Goal: Task Accomplishment & Management: Manage account settings

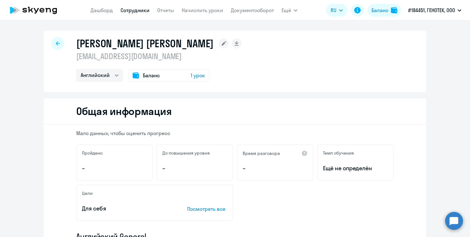
select select "english"
click at [100, 9] on link "Дашборд" at bounding box center [102, 10] width 22 height 6
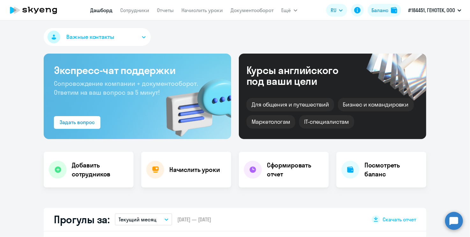
select select "30"
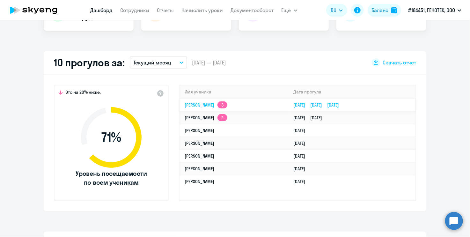
scroll to position [159, 0]
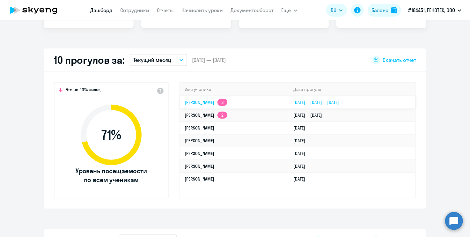
click at [213, 103] on link "Николай Чучерилов 3" at bounding box center [206, 102] width 43 height 6
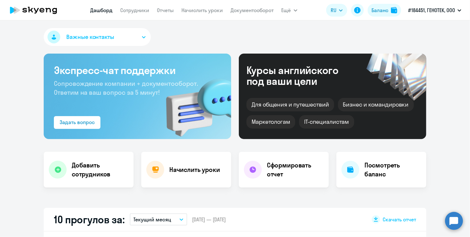
select select "english"
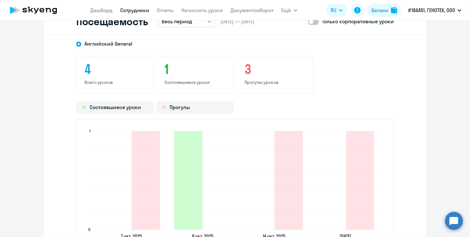
scroll to position [829, 0]
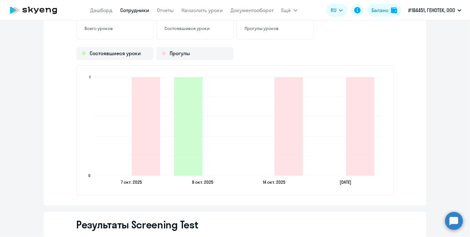
click at [55, 71] on div "Английский General 4 Всего уроков 1 Состоявшиеся уроки 3 Прогулы уроков Состояв…" at bounding box center [235, 93] width 383 height 225
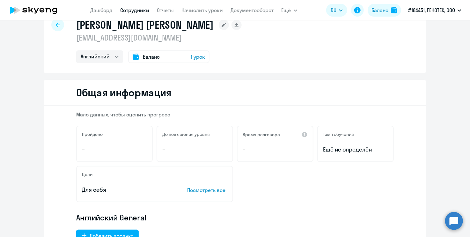
scroll to position [0, 0]
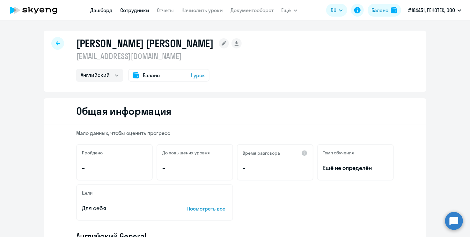
click at [100, 7] on link "Дашборд" at bounding box center [102, 10] width 22 height 6
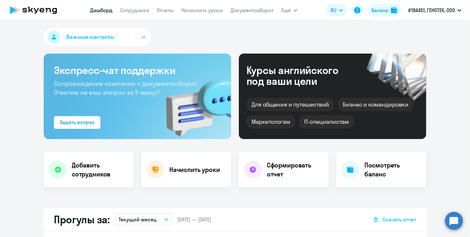
select select "30"
click at [131, 11] on link "Сотрудники" at bounding box center [135, 10] width 29 height 6
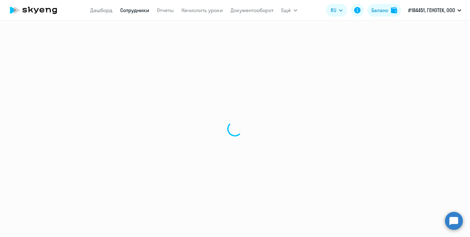
select select "30"
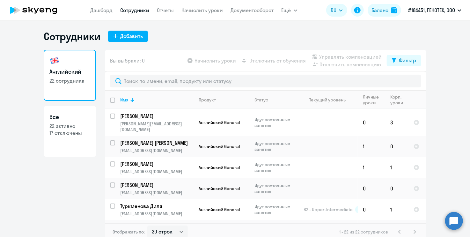
click at [192, 33] on div "Сотрудники Добавить" at bounding box center [235, 36] width 383 height 13
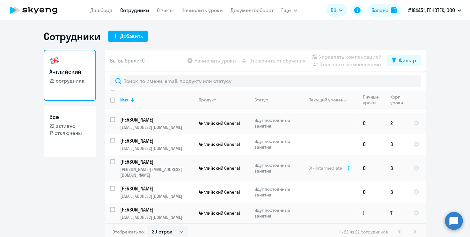
scroll to position [352, 0]
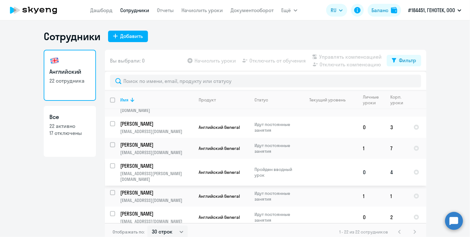
click at [277, 166] on p "Пройден вводный урок" at bounding box center [276, 171] width 44 height 11
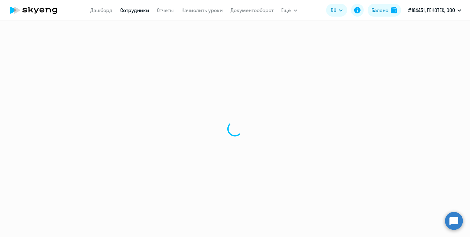
select select "english"
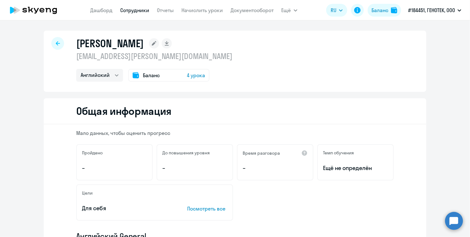
click at [56, 41] on icon at bounding box center [58, 43] width 4 height 4
select select "30"
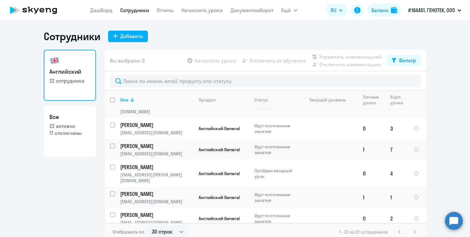
scroll to position [352, 0]
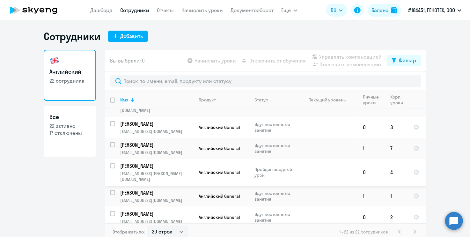
click at [111, 163] on input "select row 42208002" at bounding box center [116, 169] width 13 height 13
checkbox input "true"
click at [112, 142] on input "select row 38604861" at bounding box center [116, 148] width 13 height 13
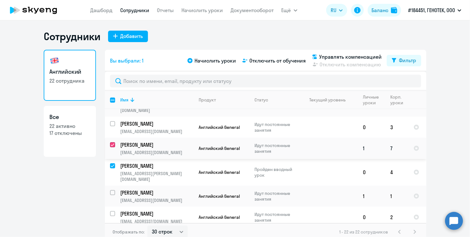
checkbox input "true"
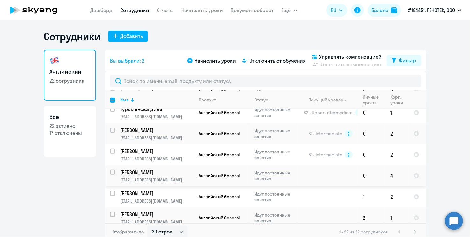
scroll to position [65, 0]
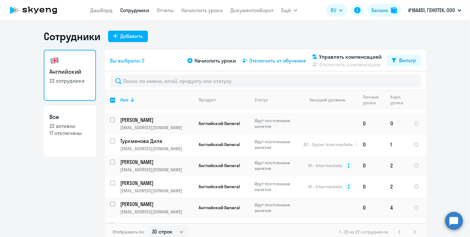
click at [284, 62] on span "Отключить от обучения" at bounding box center [277, 61] width 56 height 8
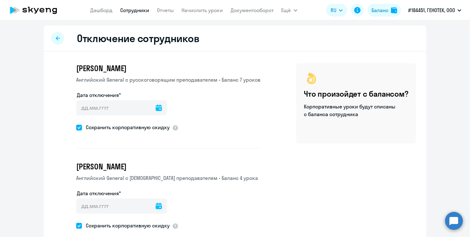
click at [156, 107] on icon at bounding box center [159, 108] width 6 height 6
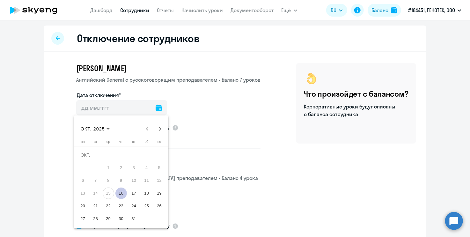
click at [133, 206] on span "24" at bounding box center [133, 205] width 11 height 11
type input "24.10.2025"
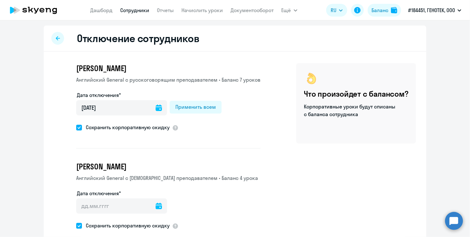
click at [76, 127] on span at bounding box center [79, 128] width 6 height 6
click at [76, 127] on input "Сохранить корпоративную скидку" at bounding box center [76, 127] width 0 height 0
checkbox input "false"
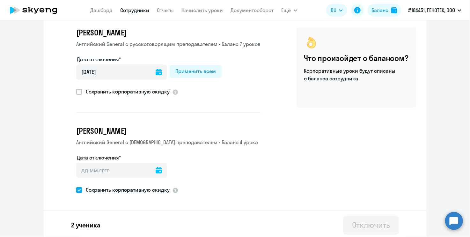
scroll to position [37, 0]
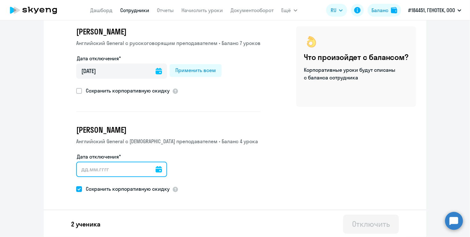
click at [140, 170] on input "Дата отключения*" at bounding box center [121, 169] width 91 height 15
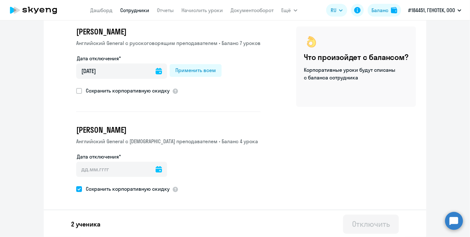
click at [156, 167] on icon at bounding box center [159, 169] width 6 height 6
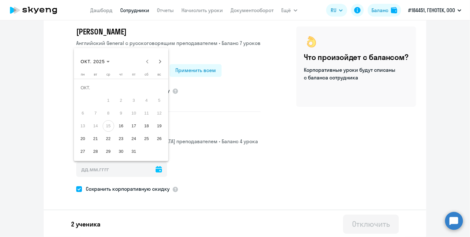
click at [133, 148] on span "31" at bounding box center [133, 151] width 11 height 11
type input "31.10.2025"
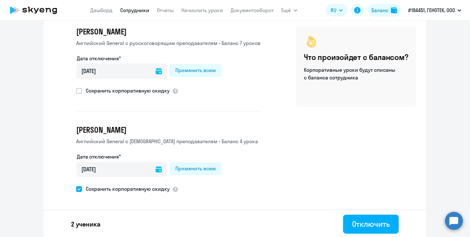
click at [76, 187] on span at bounding box center [79, 189] width 6 height 6
click at [76, 189] on input "Сохранить корпоративную скидку" at bounding box center [76, 189] width 0 height 0
checkbox input "false"
click at [369, 215] on button "Отключить" at bounding box center [371, 224] width 56 height 19
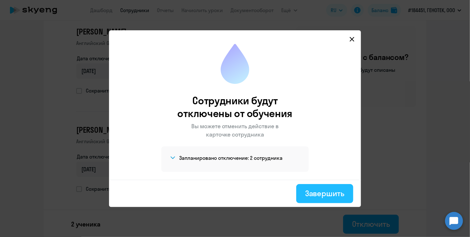
click at [320, 190] on div "Завершить" at bounding box center [324, 193] width 39 height 10
select select "30"
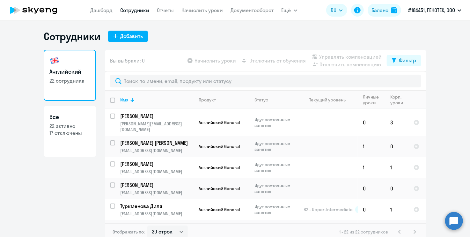
click at [177, 30] on div "Сотрудники Добавить" at bounding box center [235, 36] width 383 height 13
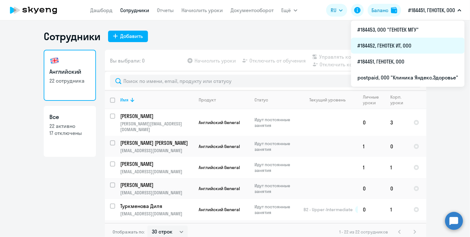
click at [404, 42] on li "#184452, ГЕНОТЕК ИТ, ООО" at bounding box center [408, 46] width 114 height 16
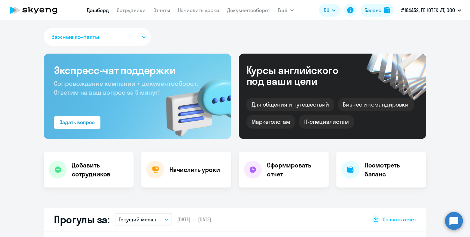
select select "30"
click at [133, 12] on link "Сотрудники" at bounding box center [131, 10] width 29 height 6
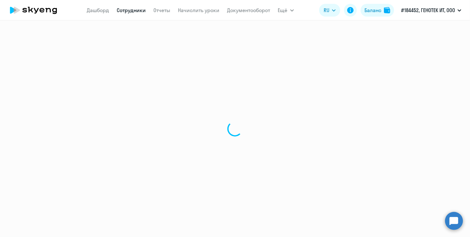
select select "30"
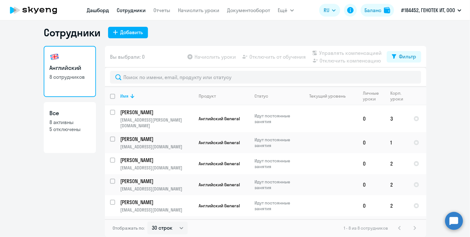
click at [99, 8] on link "Дашборд" at bounding box center [98, 10] width 22 height 6
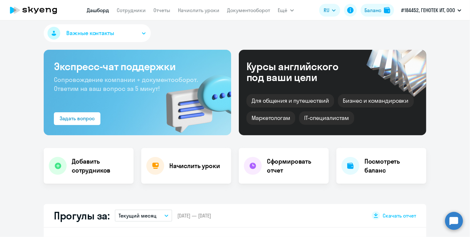
select select "30"
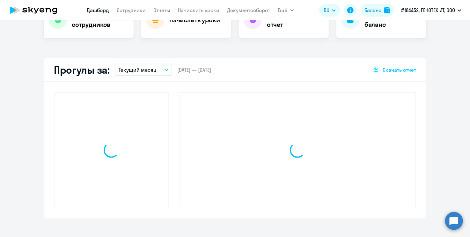
scroll to position [163, 0]
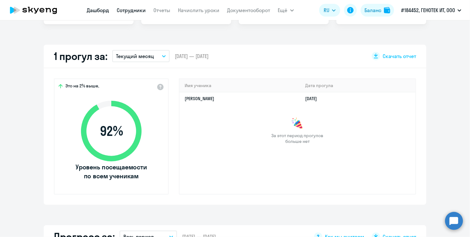
click at [125, 12] on link "Сотрудники" at bounding box center [131, 10] width 29 height 6
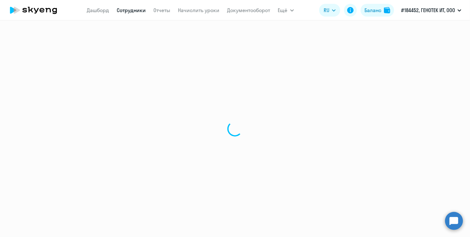
select select "30"
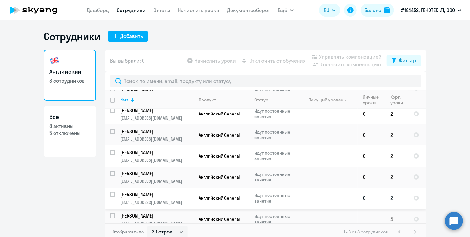
scroll to position [55, 0]
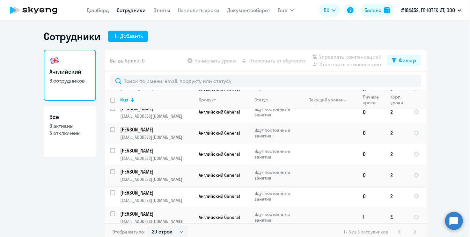
click at [153, 168] on p "Лаврентьев Андрей Анатольевич" at bounding box center [156, 171] width 72 height 7
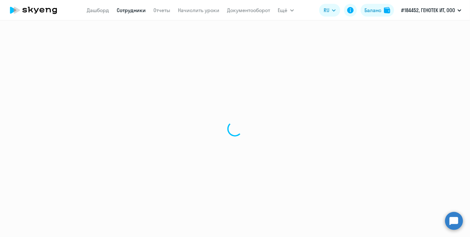
select select "english"
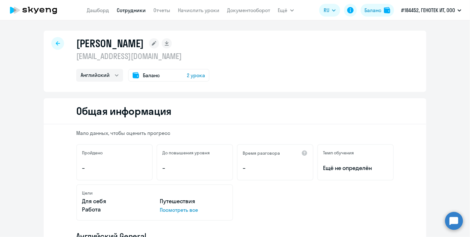
click at [57, 44] on icon at bounding box center [58, 43] width 4 height 4
select select "30"
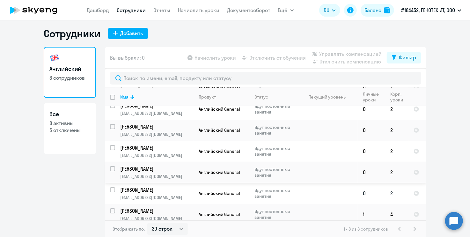
scroll to position [4, 0]
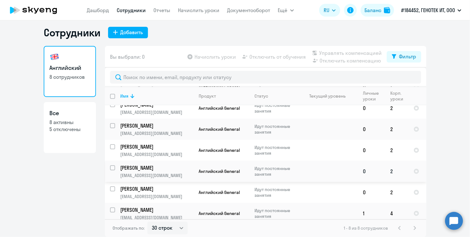
click at [110, 165] on input "select row 38478206" at bounding box center [116, 171] width 13 height 13
checkbox input "true"
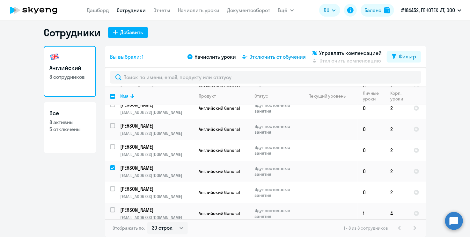
click at [286, 55] on span "Отключить от обучения" at bounding box center [277, 57] width 56 height 8
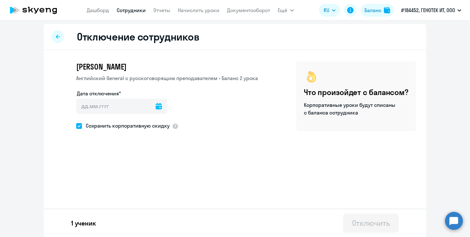
click at [156, 105] on icon at bounding box center [159, 106] width 6 height 6
click at [96, 216] on span "28" at bounding box center [95, 216] width 11 height 11
type input "28.10.2025"
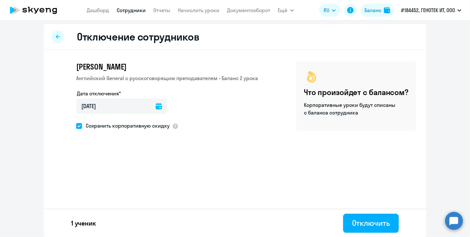
click at [253, 150] on div "Андрей Анатольевич Лаврентьев Английский General с русскоговорящим преподавател…" at bounding box center [235, 112] width 383 height 125
click at [77, 124] on span at bounding box center [79, 126] width 6 height 6
click at [76, 126] on input "Сохранить корпоративную скидку" at bounding box center [76, 126] width 0 height 0
checkbox input "false"
click at [371, 220] on div "Отключить" at bounding box center [371, 223] width 38 height 10
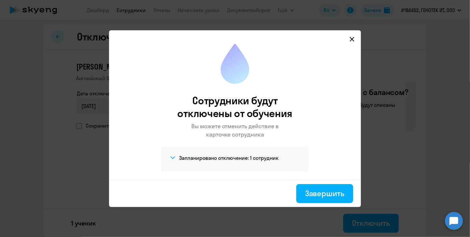
click at [171, 158] on icon at bounding box center [172, 157] width 5 height 3
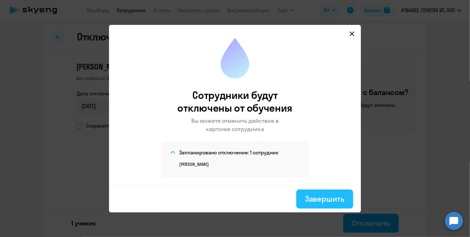
click at [324, 196] on div "Завершить" at bounding box center [324, 199] width 39 height 10
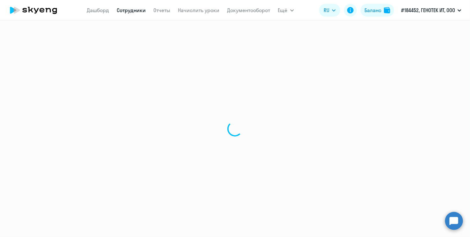
select select "30"
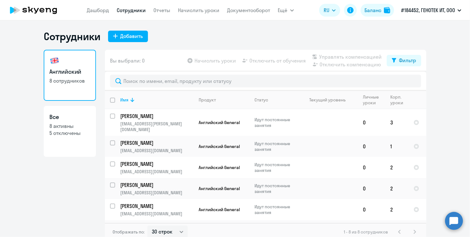
click at [203, 34] on div "Сотрудники Добавить" at bounding box center [235, 36] width 383 height 13
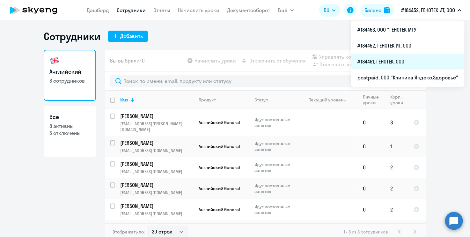
click at [391, 57] on li "#184451, ГЕНОТЕК, ООО" at bounding box center [408, 62] width 114 height 16
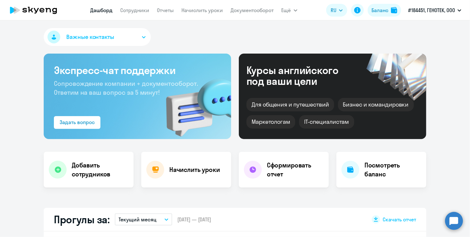
select select "30"
click at [78, 169] on h4 "Добавить сотрудников" at bounding box center [100, 170] width 57 height 18
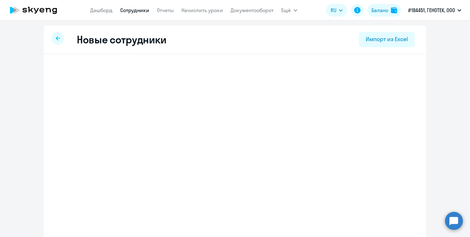
select select "english_adult_not_native_speaker"
select select "3"
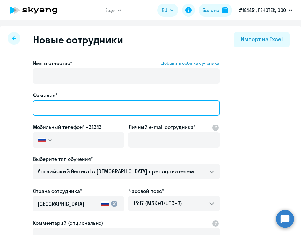
click at [154, 111] on input "Фамилия*" at bounding box center [127, 107] width 188 height 15
paste input "Читанава"
type input "Читанава"
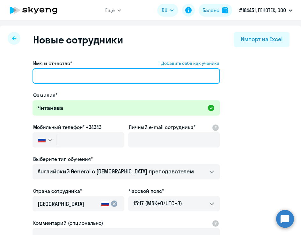
click at [55, 77] on input "Имя и отчество* Добавить себя как ученика" at bounding box center [127, 75] width 188 height 15
paste input "Элла"
type input "Элла"
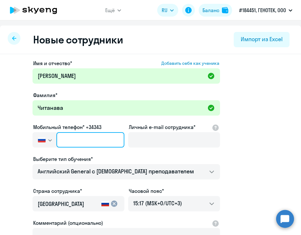
click at [87, 145] on input "text" at bounding box center [90, 139] width 68 height 15
paste input "+7 936 141-91-94"
type input "+7 936 141-91-94"
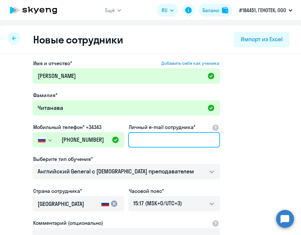
click at [186, 142] on input "Личный e-mail сотрудника*" at bounding box center [174, 139] width 92 height 15
paste input "[EMAIL_ADDRESS][DOMAIN_NAME]"
type input "[EMAIL_ADDRESS][DOMAIN_NAME]"
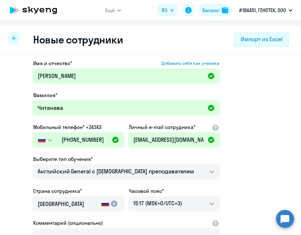
click at [253, 144] on app-new-student-form "Имя и отчество* Добавить себя как ученика Элла Фамилия* Читанава Мобильный теле…" at bounding box center [150, 172] width 281 height 227
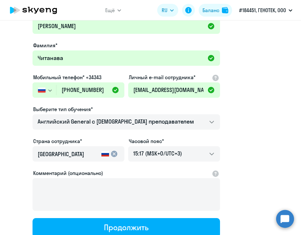
scroll to position [99, 0]
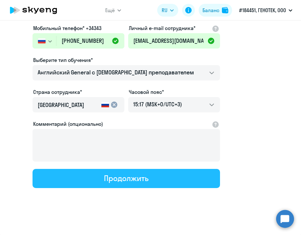
click at [148, 179] on div "Продолжить" at bounding box center [126, 178] width 44 height 10
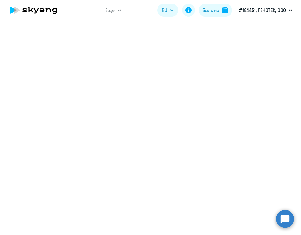
scroll to position [135, 0]
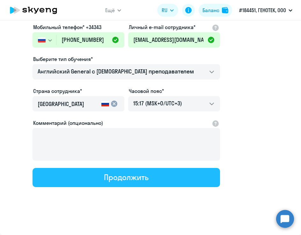
select select "english_adult_not_native_speaker"
select select "3"
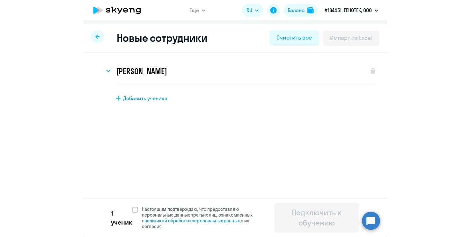
scroll to position [0, 0]
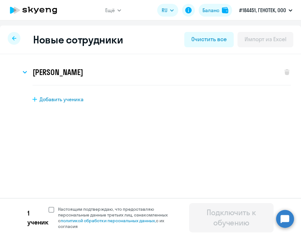
click at [52, 210] on span at bounding box center [51, 210] width 6 height 6
click at [48, 206] on input "Настоящим подтверждаю, что предоставляю персональные данные третьих лиц, ознако…" at bounding box center [48, 206] width 0 height 0
checkbox input "true"
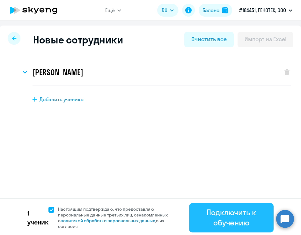
click at [226, 222] on div "Подключить к обучению" at bounding box center [231, 217] width 67 height 20
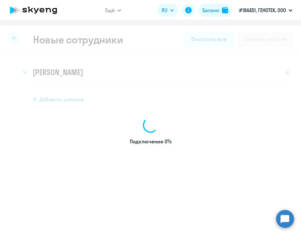
select select "english_adult_not_native_speaker"
select select "3"
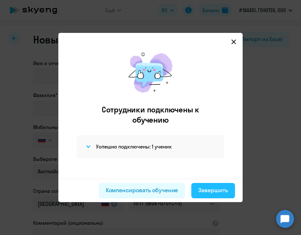
click at [208, 189] on div "Завершить" at bounding box center [213, 190] width 30 height 8
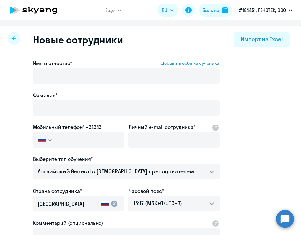
select select "30"
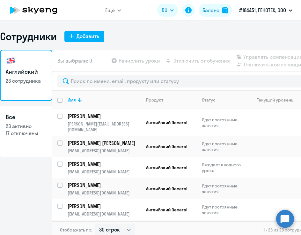
click at [26, 165] on div "Английский 23 сотрудника Все 23 активно 17 отключены" at bounding box center [26, 142] width 52 height 185
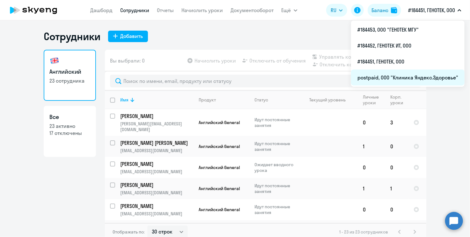
click at [414, 77] on li "postpaid, ООО "Клиника Яндекс.Здоровье"" at bounding box center [408, 78] width 114 height 16
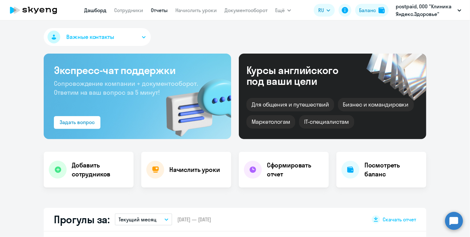
select select "30"
click at [79, 168] on h4 "Добавить сотрудников" at bounding box center [100, 170] width 57 height 18
select select "english_adult_not_native_speaker"
select select "3"
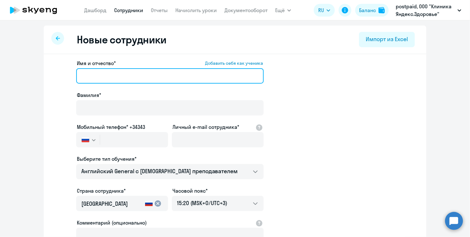
click at [136, 78] on input "Имя и отчество* Добавить себя как ученика" at bounding box center [170, 75] width 188 height 15
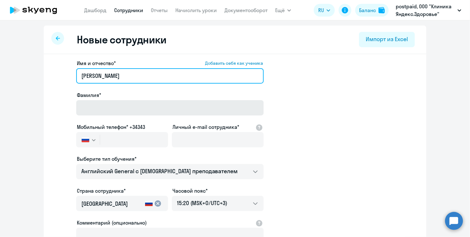
type input "Никита"
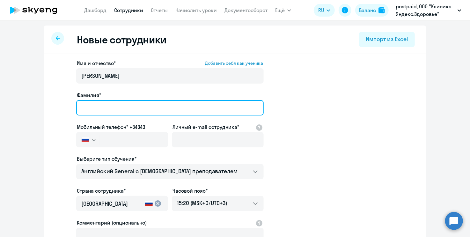
click at [126, 109] on input "Фамилия*" at bounding box center [170, 107] width 188 height 15
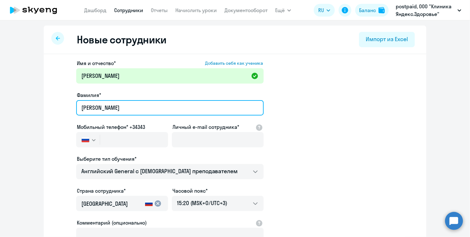
type input "Удовиченко"
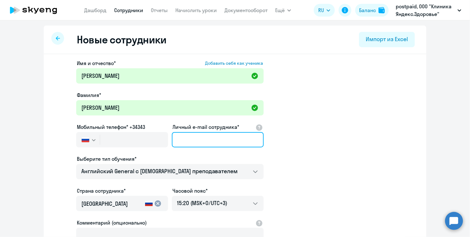
click at [191, 139] on input "Личный e-mail сотрудника*" at bounding box center [218, 139] width 92 height 15
paste input "[EMAIL_ADDRESS][DOMAIN_NAME]"
type input "[EMAIL_ADDRESS][DOMAIN_NAME]"
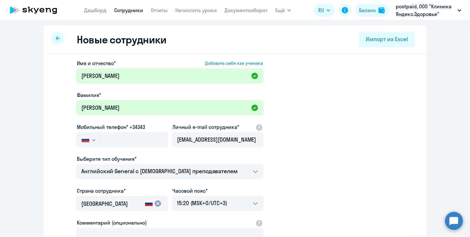
click at [317, 150] on app-new-student-form "Имя и отчество* Добавить себя как ученика Никита Фамилия* Удовиченко Мобильный …" at bounding box center [235, 172] width 362 height 227
drag, startPoint x: 321, startPoint y: 161, endPoint x: 195, endPoint y: 162, distance: 126.3
click at [316, 160] on app-new-student-form "Имя и отчество* Добавить себя как ученика Никита Фамилия* Удовиченко Мобильный …" at bounding box center [235, 172] width 362 height 227
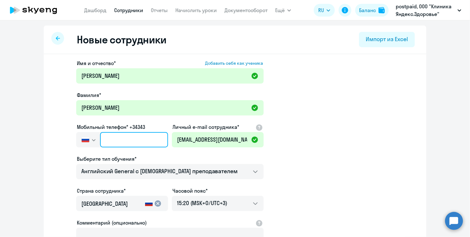
click at [136, 134] on input "text" at bounding box center [134, 139] width 68 height 15
paste input "+7 910 325-48-72"
type input "+7 910 325-48-72"
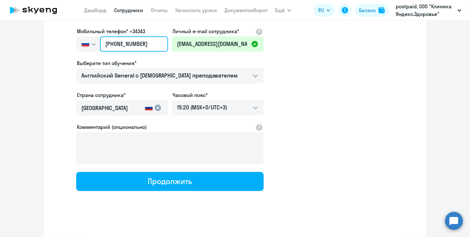
scroll to position [97, 0]
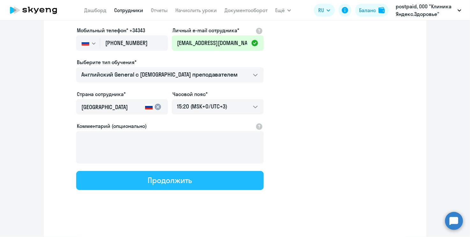
click at [188, 183] on div "Продолжить" at bounding box center [170, 180] width 44 height 10
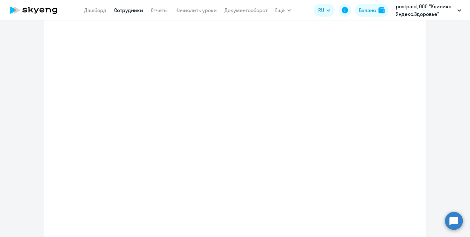
select select "english_adult_not_native_speaker"
select select "3"
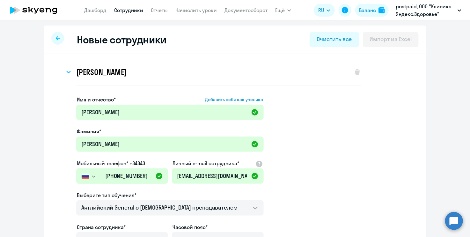
scroll to position [0, 0]
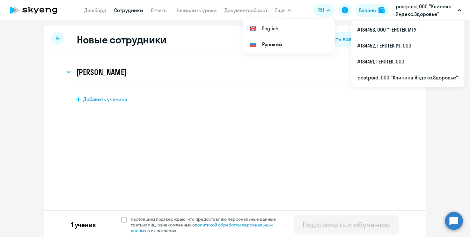
click at [152, 124] on div "Никита Удовиченко Имя и отчество* Добавить себя как ученика Никита Фамилия* Удо…" at bounding box center [235, 98] width 383 height 89
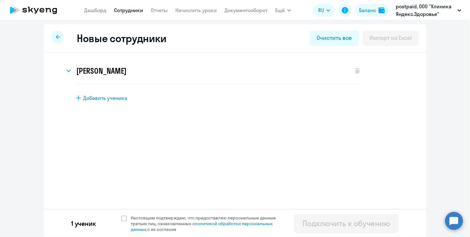
scroll to position [2, 0]
click at [122, 217] on span at bounding box center [124, 218] width 6 height 6
click at [121, 215] on input "Настоящим подтверждаю, что предоставляю персональные данные третьих лиц, ознако…" at bounding box center [121, 214] width 0 height 0
checkbox input "true"
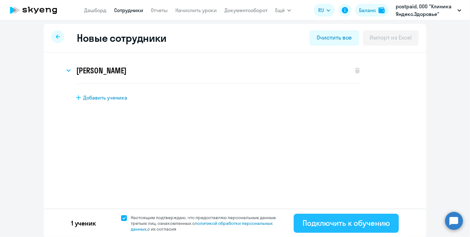
click at [331, 224] on div "Подключить к обучению" at bounding box center [346, 223] width 87 height 10
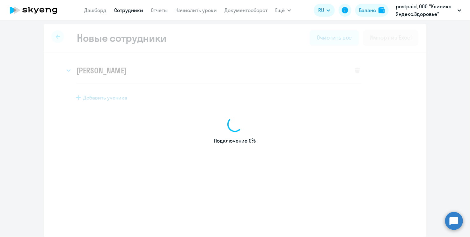
select select "english_adult_not_native_speaker"
select select "3"
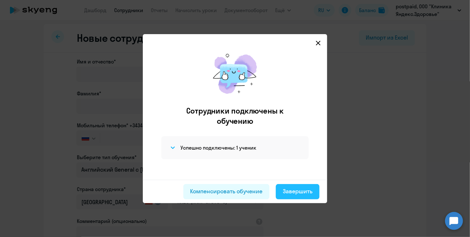
click at [293, 188] on div "Завершить" at bounding box center [298, 191] width 30 height 8
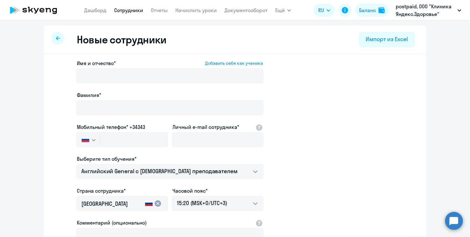
select select "30"
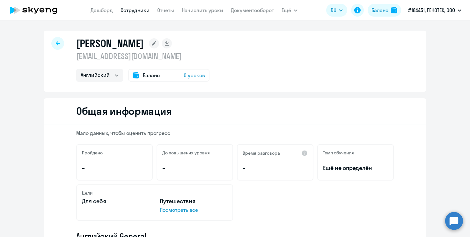
select select "english"
drag, startPoint x: 74, startPoint y: 56, endPoint x: 169, endPoint y: 53, distance: 94.8
click at [169, 53] on p "[EMAIL_ADDRESS][DOMAIN_NAME]" at bounding box center [142, 56] width 133 height 10
copy p "[EMAIL_ADDRESS][DOMAIN_NAME]"
click at [159, 44] on rect at bounding box center [154, 43] width 10 height 10
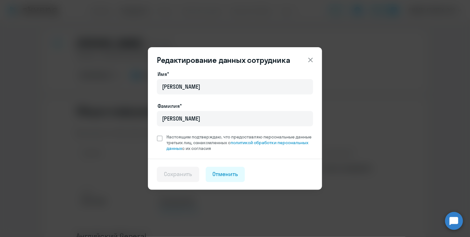
click at [311, 57] on icon at bounding box center [311, 60] width 8 height 8
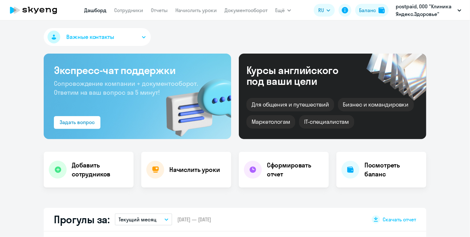
select select "30"
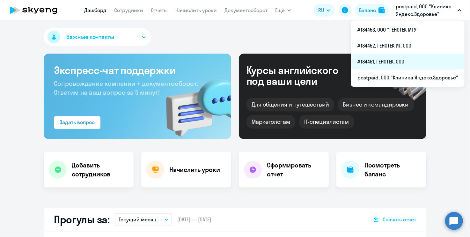
click at [391, 58] on li "#184451, ГЕНОТЕК, ООО" at bounding box center [408, 62] width 114 height 16
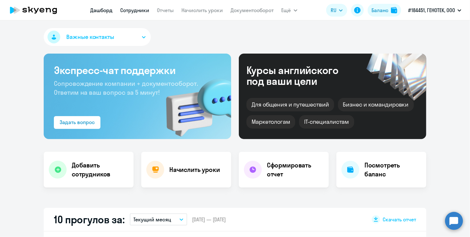
click at [132, 8] on link "Сотрудники" at bounding box center [135, 10] width 29 height 6
select select "30"
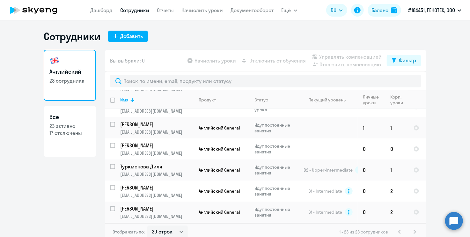
scroll to position [64, 0]
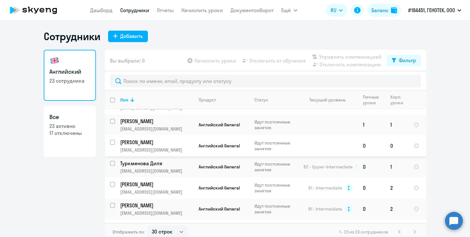
click at [111, 140] on input "select row 41911498" at bounding box center [116, 146] width 13 height 13
checkbox input "true"
click at [267, 61] on span "Отключить от обучения" at bounding box center [277, 61] width 56 height 8
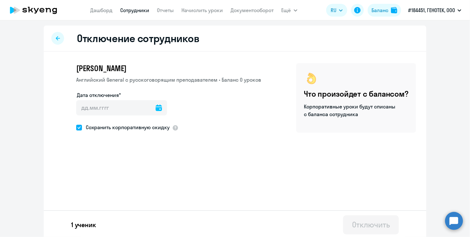
click at [156, 106] on icon at bounding box center [159, 108] width 6 height 6
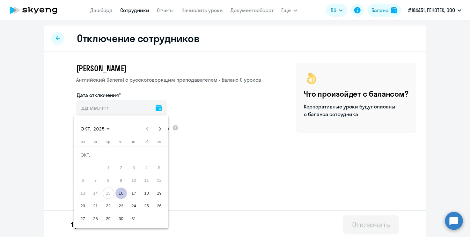
click at [124, 193] on span "16" at bounding box center [120, 193] width 11 height 11
type input "16.10.2025"
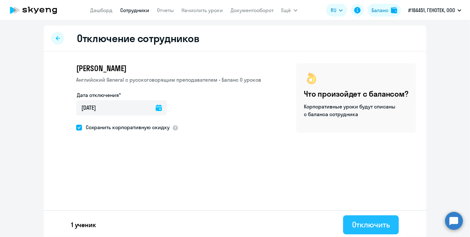
click at [374, 225] on div "Отключить" at bounding box center [371, 224] width 38 height 10
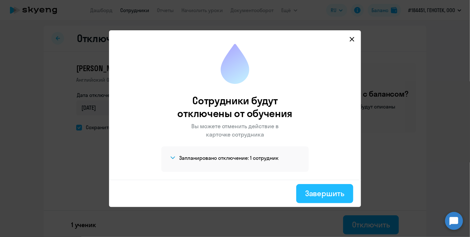
click at [323, 193] on div "Завершить" at bounding box center [324, 193] width 39 height 10
select select "30"
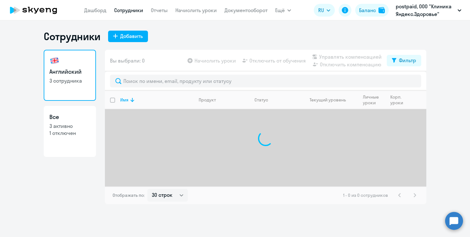
select select "30"
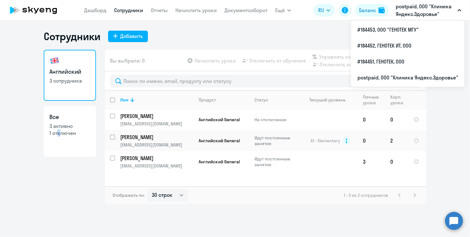
click at [56, 222] on div "Сотрудники Добавить Английский 3 сотрудника Все 3 активно 1 отключен Вы выбрали…" at bounding box center [235, 128] width 470 height 217
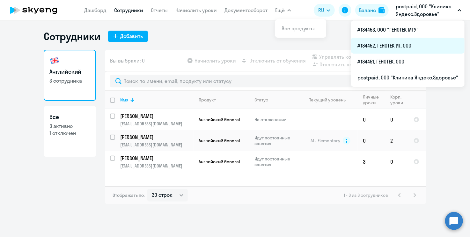
click at [408, 47] on li "#184452, ГЕНОТЕК ИТ, ООО" at bounding box center [408, 46] width 114 height 16
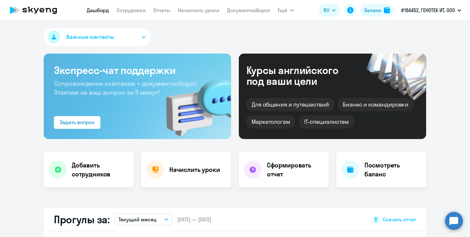
select select "30"
click at [57, 181] on div "Добавить сотрудников" at bounding box center [89, 170] width 90 height 36
select select "english_adult_not_native_speaker"
select select "3"
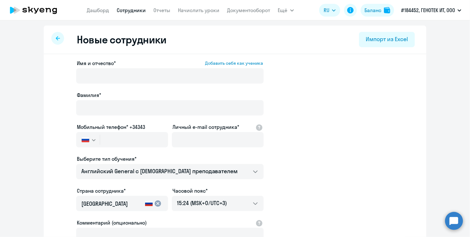
click at [110, 84] on div at bounding box center [170, 85] width 188 height 3
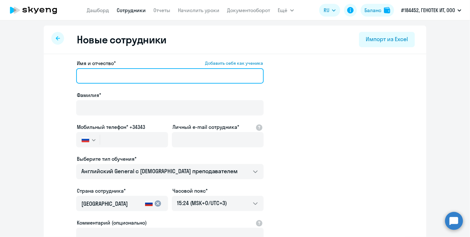
click at [112, 80] on input "Имя и отчество* Добавить себя как ученика" at bounding box center [170, 75] width 188 height 15
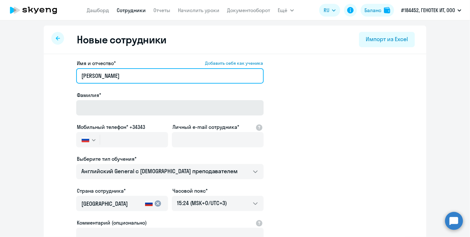
type input "Алена"
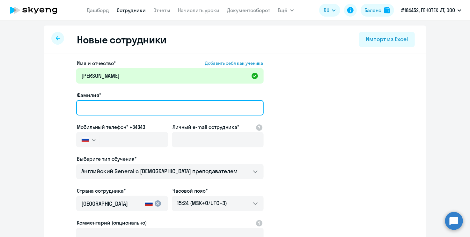
click at [119, 110] on input "Фамилия*" at bounding box center [170, 107] width 188 height 15
type input "[PERSON_NAME]"
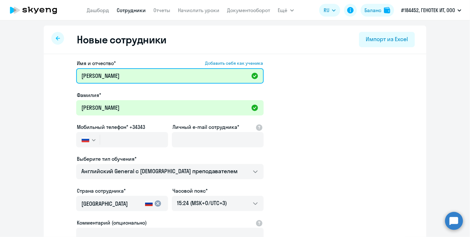
drag, startPoint x: 87, startPoint y: 75, endPoint x: 107, endPoint y: 82, distance: 20.7
click at [89, 76] on input "Алена" at bounding box center [170, 75] width 188 height 15
type input "[PERSON_NAME]"
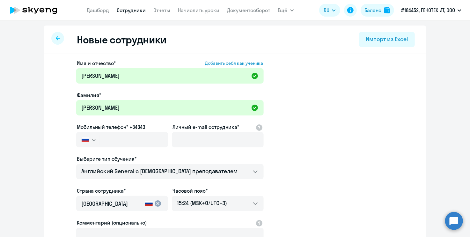
click at [117, 98] on div "Фамилия*" at bounding box center [170, 95] width 188 height 8
click at [128, 138] on input "text" at bounding box center [134, 139] width 68 height 15
paste input "+7 910 325-48-72"
type input "+7 910 325-48-72"
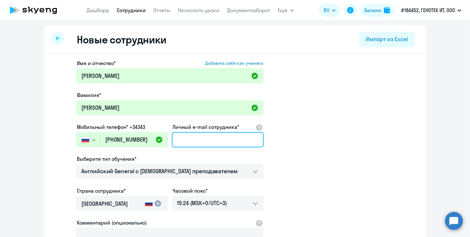
click at [190, 139] on input "Личный e-mail сотрудника*" at bounding box center [218, 139] width 92 height 15
paste input "[EMAIL_ADDRESS][DOMAIN_NAME]"
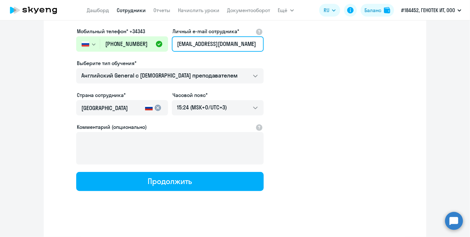
scroll to position [97, 0]
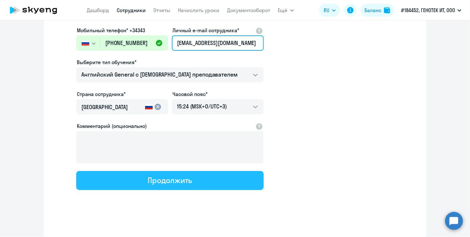
type input "[EMAIL_ADDRESS][DOMAIN_NAME]"
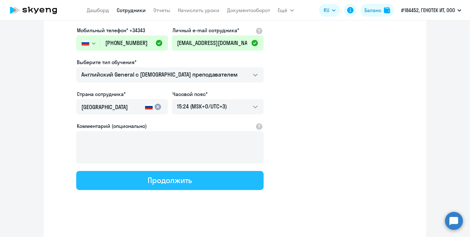
click at [149, 181] on div "Продолжить" at bounding box center [170, 180] width 44 height 10
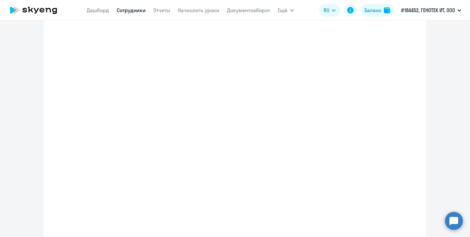
select select "english_adult_not_native_speaker"
select select "3"
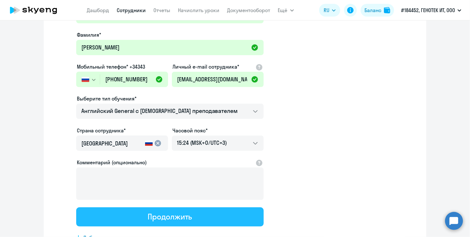
scroll to position [0, 0]
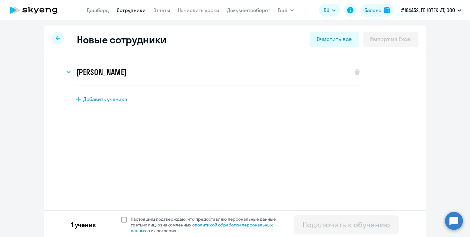
click at [121, 222] on span at bounding box center [124, 220] width 6 height 6
click at [121, 216] on input "Настоящим подтверждаю, что предоставляю персональные данные третьих лиц, ознако…" at bounding box center [121, 216] width 0 height 0
checkbox input "true"
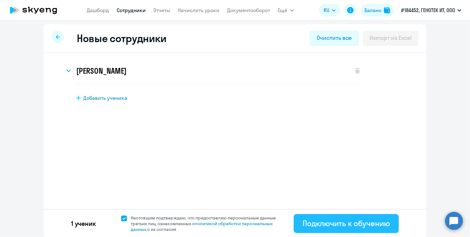
scroll to position [2, 0]
click at [359, 224] on div "Подключить к обучению" at bounding box center [346, 223] width 87 height 10
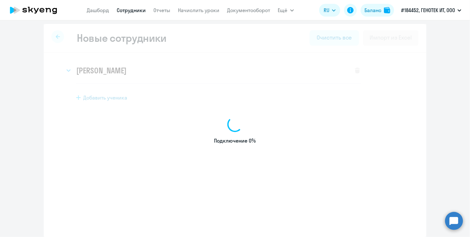
select select "english_adult_not_native_speaker"
select select "3"
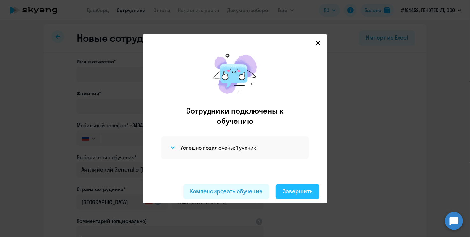
click at [290, 188] on div "Завершить" at bounding box center [298, 191] width 30 height 8
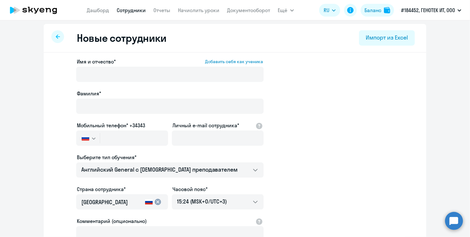
select select "30"
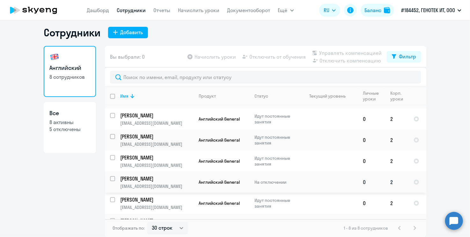
scroll to position [55, 0]
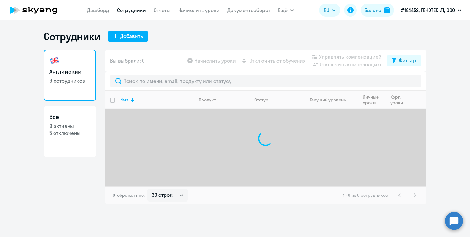
select select "30"
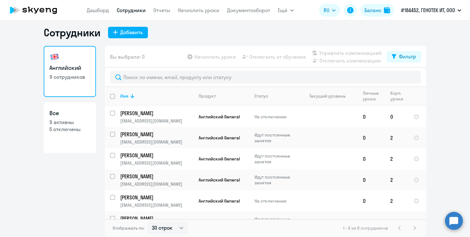
scroll to position [77, 0]
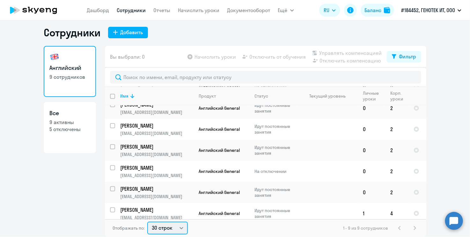
click at [175, 229] on select "30 строк 50 строк 100 строк" at bounding box center [167, 228] width 41 height 13
click at [147, 222] on select "30 строк 50 строк 100 строк" at bounding box center [167, 228] width 41 height 13
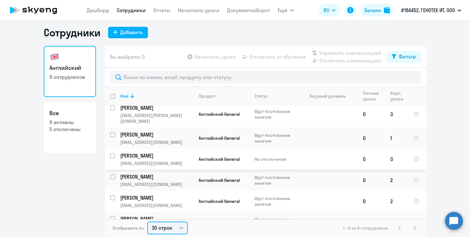
scroll to position [0, 0]
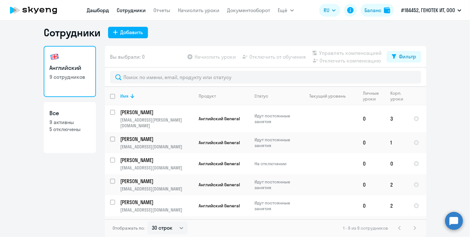
click at [94, 11] on link "Дашборд" at bounding box center [98, 10] width 22 height 6
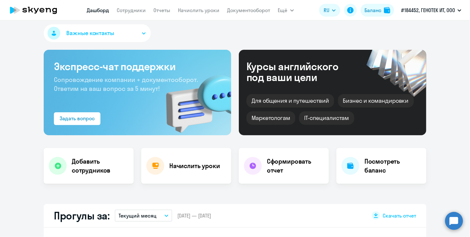
select select "30"
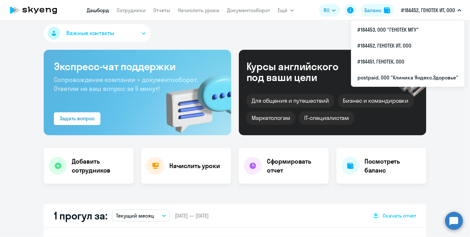
click at [439, 10] on p "#184452, ГЕНОТЕК ИТ, ООО" at bounding box center [428, 10] width 54 height 8
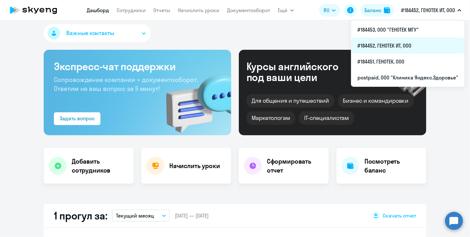
click at [382, 49] on li "#184452, ГЕНОТЕК ИТ, ООО" at bounding box center [408, 46] width 114 height 16
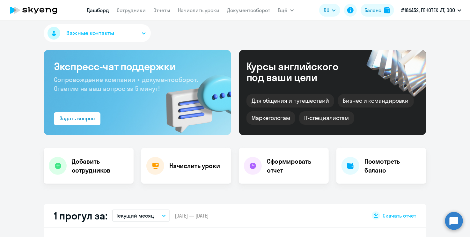
select select "30"
click at [123, 6] on app-menu-item-link "Сотрудники" at bounding box center [131, 10] width 29 height 8
click at [121, 11] on link "Сотрудники" at bounding box center [131, 10] width 29 height 6
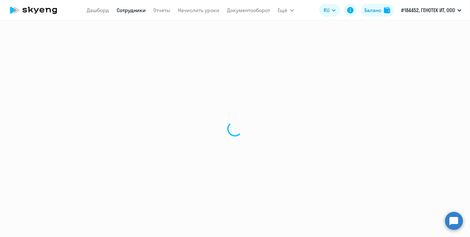
select select "30"
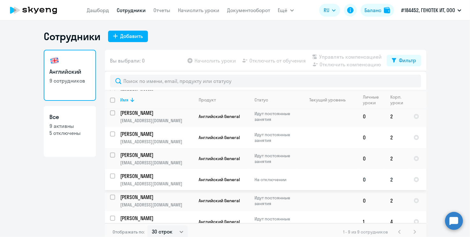
scroll to position [77, 0]
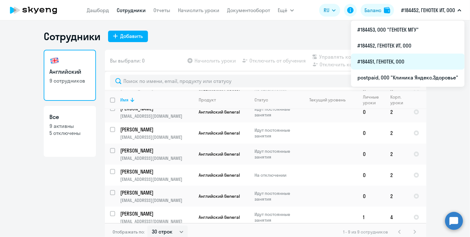
click at [383, 68] on li "#184451, ГЕНОТЕК, ООО" at bounding box center [408, 62] width 114 height 16
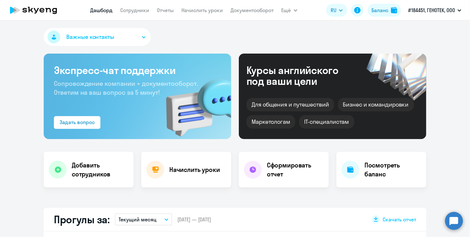
select select "30"
click at [139, 9] on link "Сотрудники" at bounding box center [135, 10] width 29 height 6
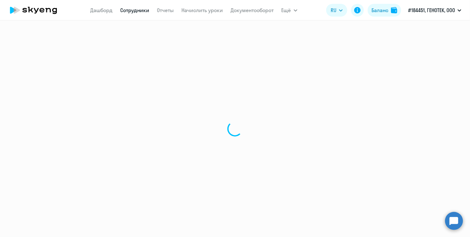
select select "30"
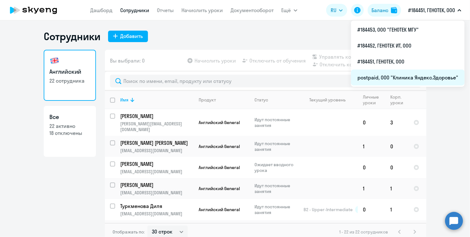
click at [407, 76] on li "postpaid, ООО "Клиника Яндекс.Здоровье"" at bounding box center [408, 78] width 114 height 16
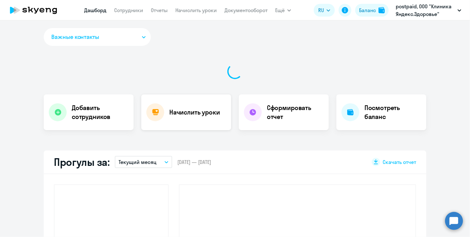
select select "30"
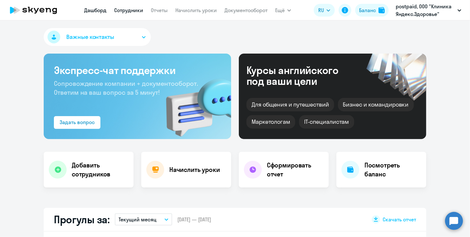
click at [128, 7] on app-menu-item-link "Сотрудники" at bounding box center [128, 10] width 29 height 8
click at [128, 8] on link "Сотрудники" at bounding box center [128, 10] width 29 height 6
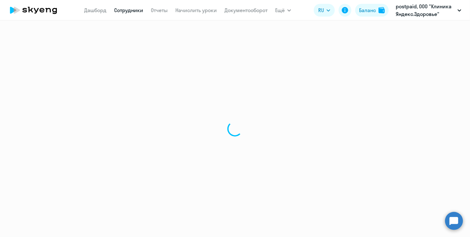
select select "30"
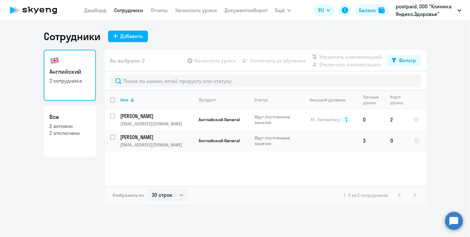
click at [373, 172] on div "Имя Продукт Статус Текущий уровень Личные уроки Корп. уроки Марцен Мария masha.…" at bounding box center [265, 139] width 321 height 96
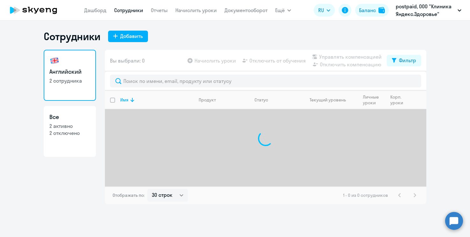
select select "30"
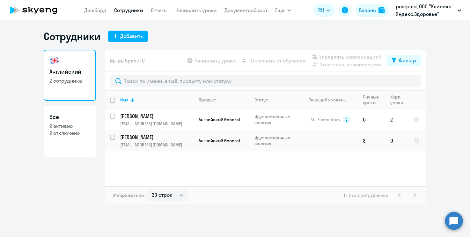
click at [76, 146] on link "Все 2 активно 2 отключено" at bounding box center [70, 131] width 52 height 51
select select "30"
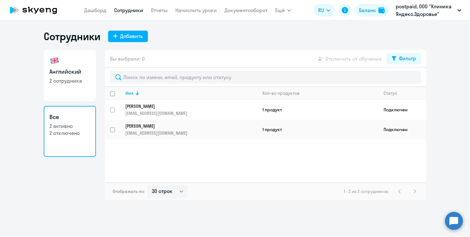
click at [85, 72] on h3 "Английский" at bounding box center [69, 72] width 41 height 8
select select "30"
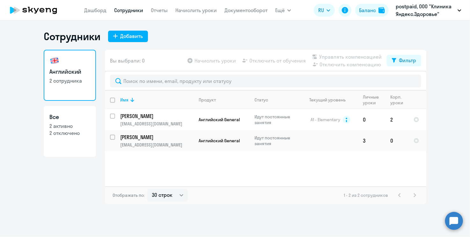
click at [60, 145] on link "Все 2 активно 2 отключено" at bounding box center [70, 131] width 52 height 51
select select "30"
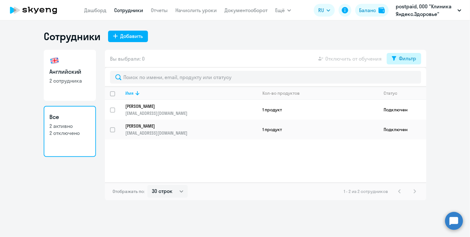
click at [404, 60] on div "Фильтр" at bounding box center [407, 59] width 17 height 8
click at [411, 80] on span at bounding box center [410, 79] width 11 height 6
click at [405, 79] on input "checkbox" at bounding box center [405, 79] width 0 height 0
checkbox input "true"
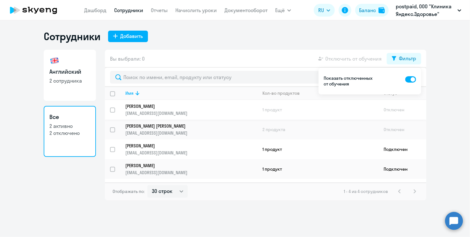
click at [288, 108] on td "1 продукт" at bounding box center [317, 110] width 121 height 20
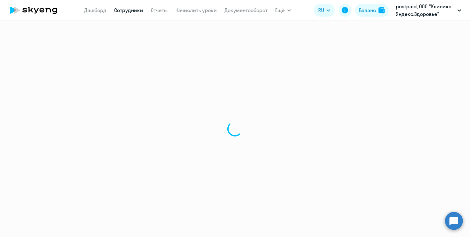
select select "english"
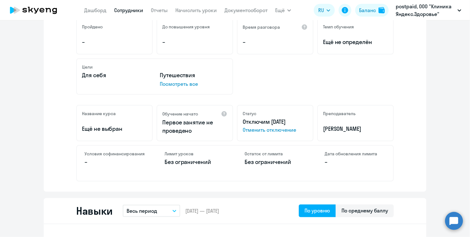
scroll to position [128, 0]
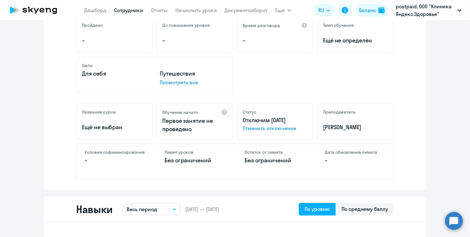
click at [273, 129] on span "Отменить отключение" at bounding box center [275, 128] width 65 height 8
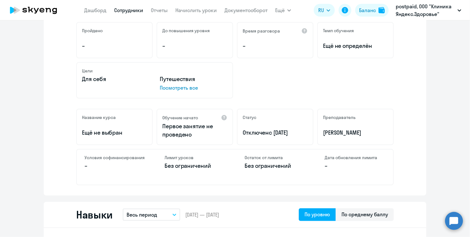
scroll to position [0, 0]
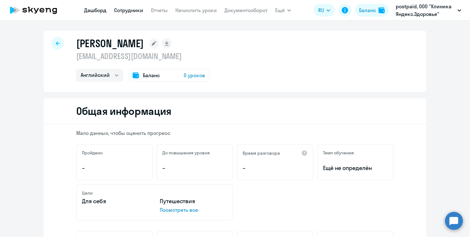
click at [91, 10] on link "Дашборд" at bounding box center [95, 10] width 22 height 6
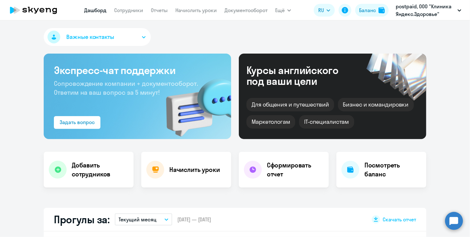
select select "30"
click at [126, 9] on link "Сотрудники" at bounding box center [128, 10] width 29 height 6
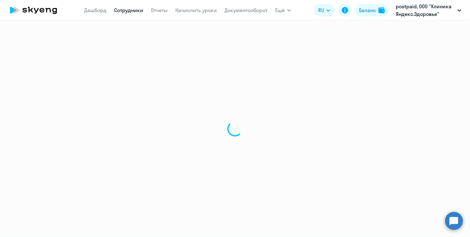
select select "30"
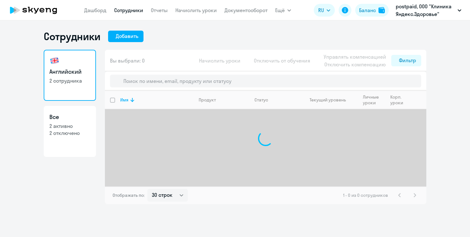
select select "30"
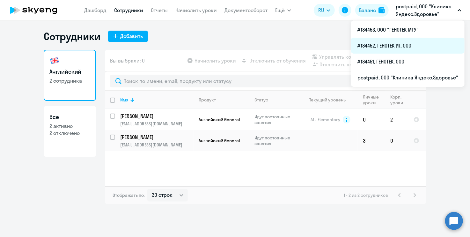
click at [385, 42] on li "#184452, ГЕНОТЕК ИТ, ООО" at bounding box center [408, 46] width 114 height 16
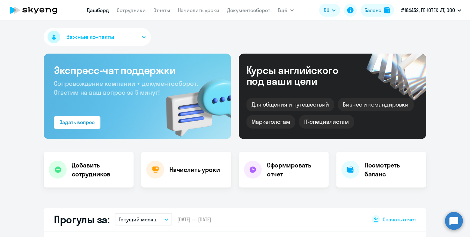
select select "30"
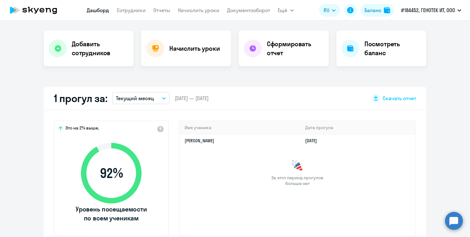
scroll to position [32, 0]
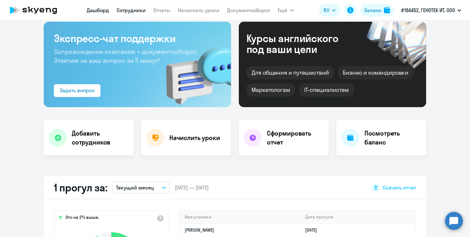
click at [126, 10] on link "Сотрудники" at bounding box center [131, 10] width 29 height 6
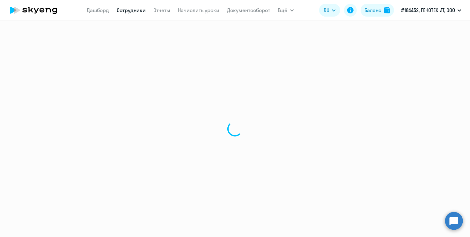
select select "30"
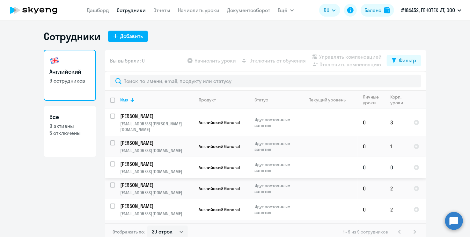
click at [289, 162] on p "Идут постоянные занятия" at bounding box center [276, 167] width 44 height 11
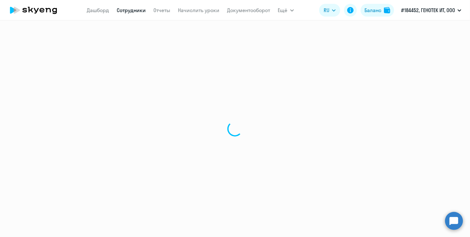
select select "english"
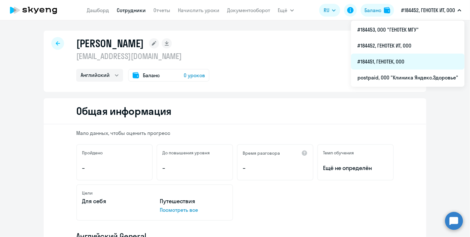
click at [409, 57] on li "#184451, ГЕНОТЕК, ООО" at bounding box center [408, 62] width 114 height 16
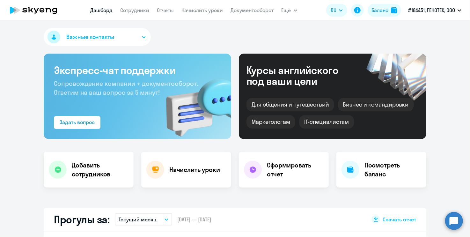
select select "30"
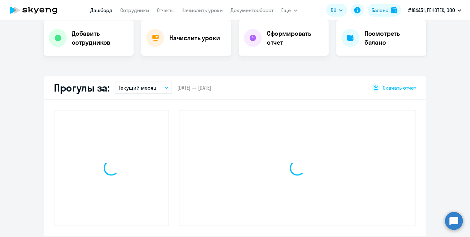
scroll to position [223, 0]
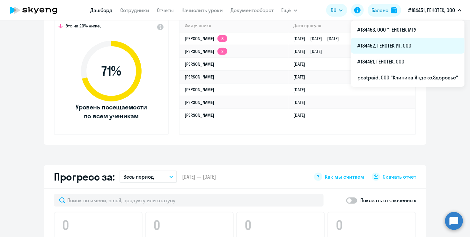
click at [405, 46] on li "#184452, ГЕНОТЕК ИТ, ООО" at bounding box center [408, 46] width 114 height 16
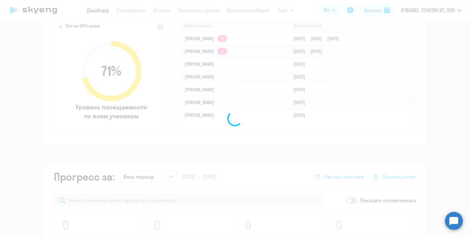
select select "30"
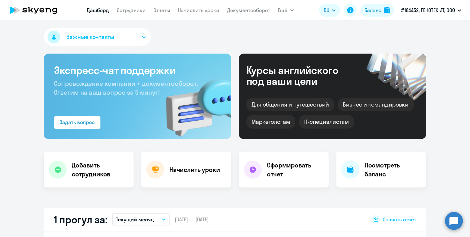
drag, startPoint x: 135, startPoint y: 8, endPoint x: 140, endPoint y: 16, distance: 10.2
click at [135, 8] on link "Сотрудники" at bounding box center [131, 10] width 29 height 6
select select "30"
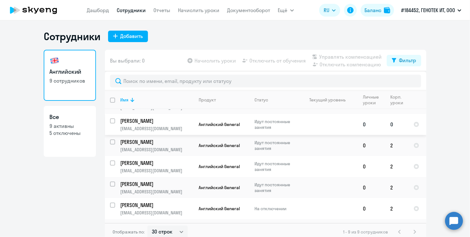
scroll to position [32, 0]
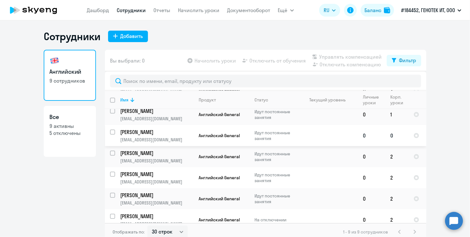
drag, startPoint x: 144, startPoint y: 132, endPoint x: 126, endPoint y: 130, distance: 17.7
click at [126, 130] on td "[PERSON_NAME] [EMAIL_ADDRESS][DOMAIN_NAME]" at bounding box center [154, 135] width 78 height 21
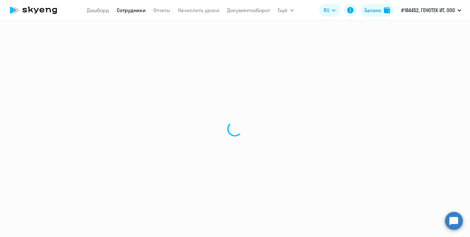
select select "english"
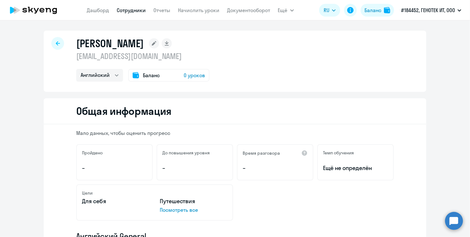
click at [56, 41] on icon at bounding box center [58, 43] width 4 height 4
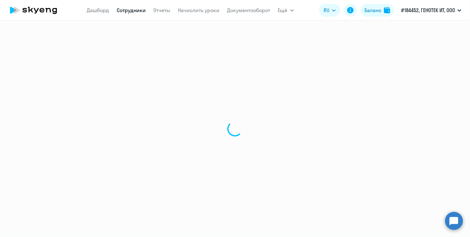
select select "30"
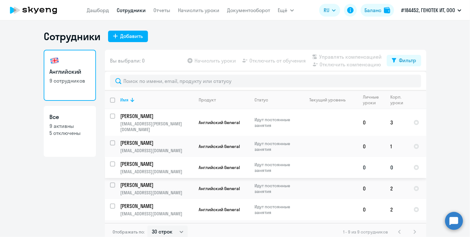
scroll to position [32, 0]
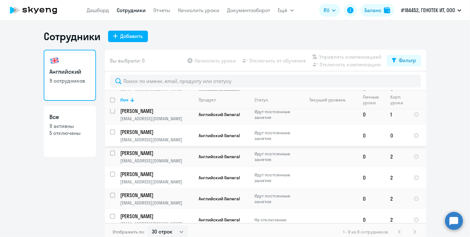
click at [110, 129] on input "select row 41911498" at bounding box center [116, 135] width 13 height 13
checkbox input "true"
click at [336, 58] on span "Управлять компенсацией" at bounding box center [350, 57] width 63 height 8
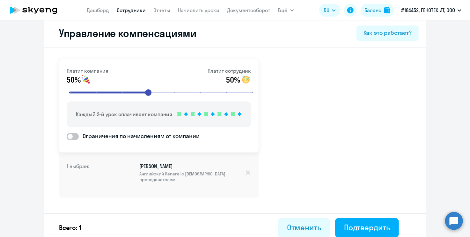
scroll to position [10, 0]
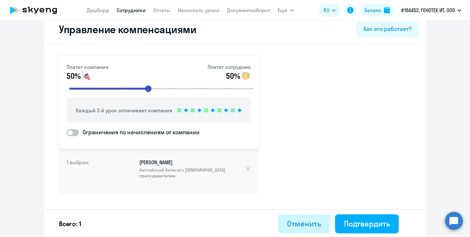
click at [287, 222] on div "Отменить" at bounding box center [304, 223] width 34 height 10
select select "30"
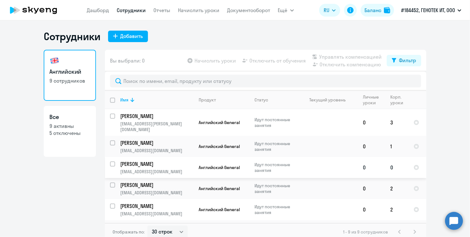
click at [298, 162] on td at bounding box center [327, 167] width 59 height 21
select select "english"
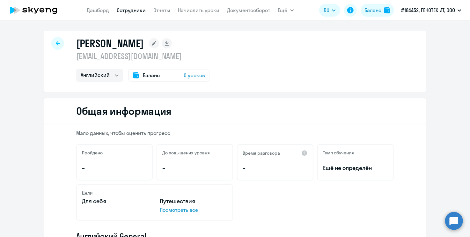
click at [58, 45] on div at bounding box center [57, 43] width 13 height 13
select select "30"
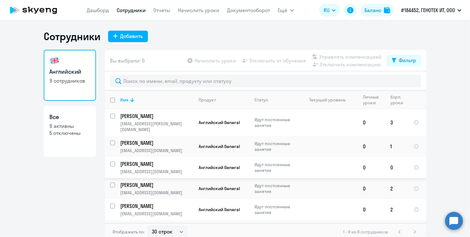
click at [110, 161] on input "select row 41911498" at bounding box center [116, 167] width 13 height 13
checkbox input "true"
click at [264, 64] on span "Отключить от обучения" at bounding box center [277, 61] width 56 height 8
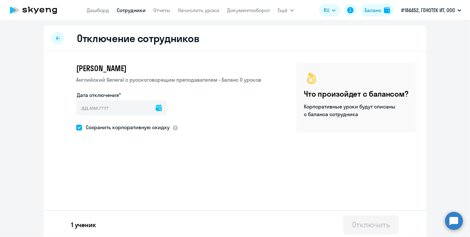
click at [156, 108] on icon at bounding box center [159, 108] width 6 height 6
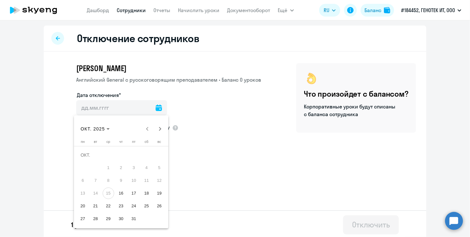
click at [108, 192] on span "15" at bounding box center [108, 193] width 11 height 11
click at [124, 193] on span "16" at bounding box center [120, 193] width 11 height 11
type input "[DATE]"
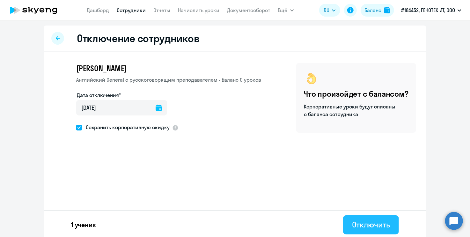
click at [371, 226] on div "Отключить" at bounding box center [371, 224] width 38 height 10
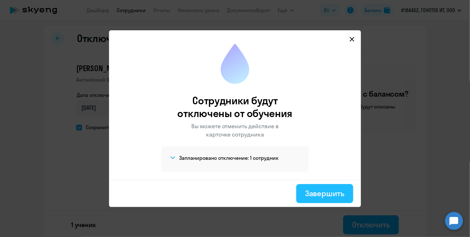
click at [319, 193] on div "Завершить" at bounding box center [324, 193] width 39 height 10
select select "30"
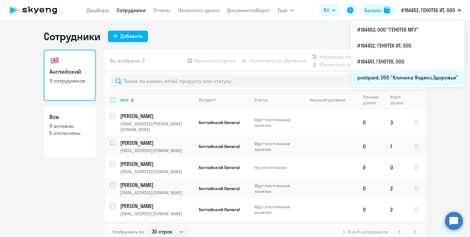
click at [394, 75] on li "postpaid, ООО "Клиника Яндекс.Здоровье"" at bounding box center [408, 78] width 114 height 16
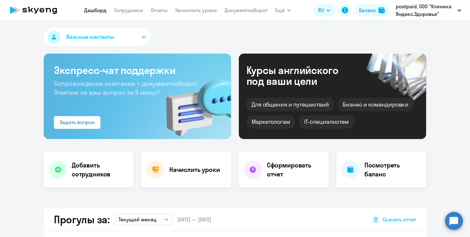
select select "30"
click at [133, 12] on link "Сотрудники" at bounding box center [128, 10] width 29 height 6
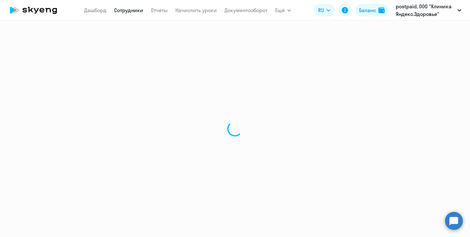
select select "30"
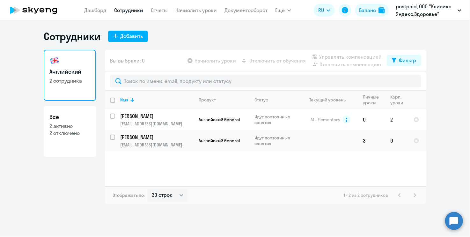
click at [77, 136] on p "2 отключено" at bounding box center [69, 132] width 41 height 7
select select "30"
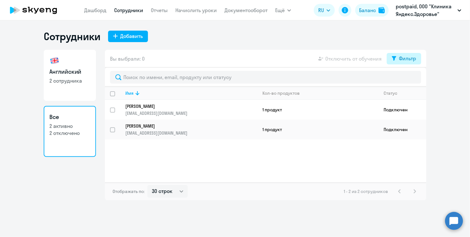
click at [399, 57] on div "Фильтр" at bounding box center [407, 59] width 17 height 8
click at [413, 79] on span at bounding box center [410, 79] width 11 height 6
click at [405, 79] on input "checkbox" at bounding box center [405, 79] width 0 height 0
checkbox input "true"
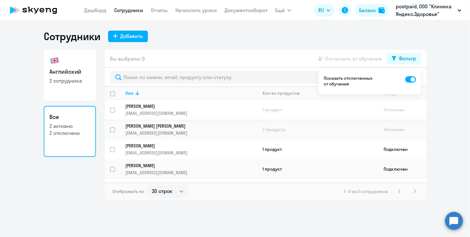
click at [223, 109] on link "[PERSON_NAME] [EMAIL_ADDRESS][DOMAIN_NAME]" at bounding box center [191, 109] width 132 height 13
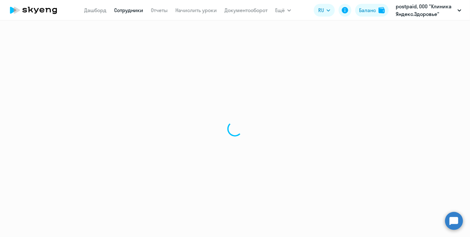
select select "english"
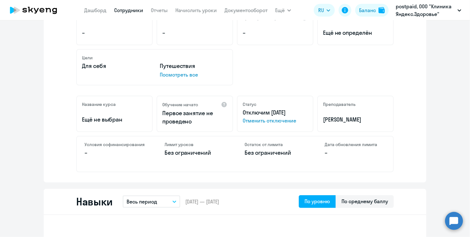
scroll to position [159, 0]
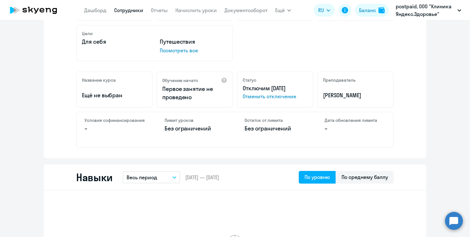
click at [89, 15] on nav "[PERSON_NAME] Отчеты Начислить уроки Документооборот" at bounding box center [175, 10] width 183 height 13
click at [87, 10] on link "Дашборд" at bounding box center [95, 10] width 22 height 6
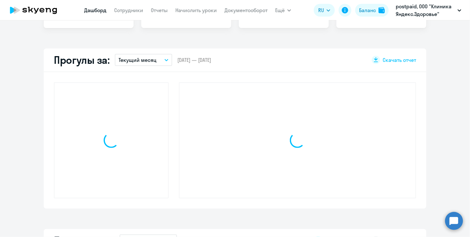
scroll to position [204, 0]
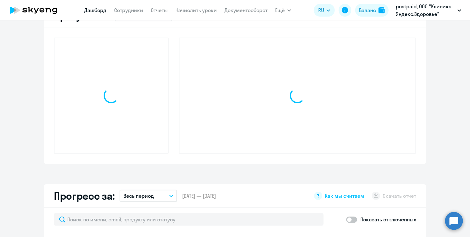
select select "30"
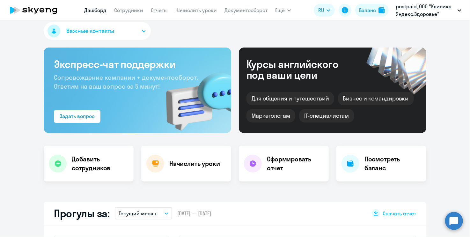
scroll to position [0, 0]
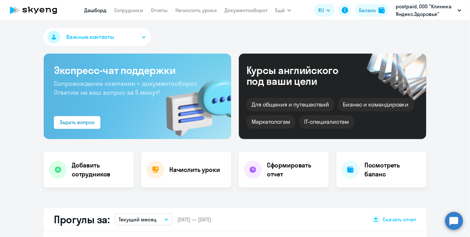
click at [193, 47] on div "Важные контакты" at bounding box center [235, 38] width 383 height 20
click at [129, 9] on link "Сотрудники" at bounding box center [128, 10] width 29 height 6
select select "30"
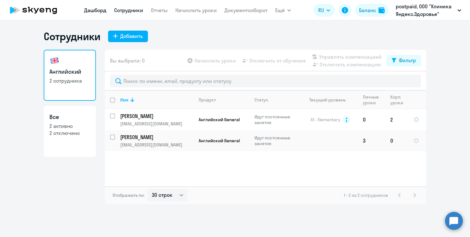
click at [97, 10] on link "Дашборд" at bounding box center [95, 10] width 22 height 6
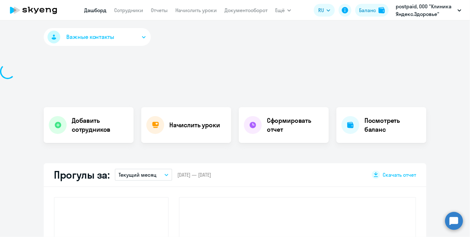
select select "30"
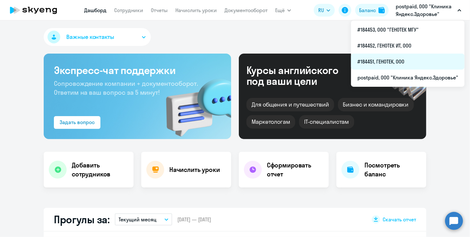
click at [398, 60] on li "#184451, ГЕНОТЕК, ООО" at bounding box center [408, 62] width 114 height 16
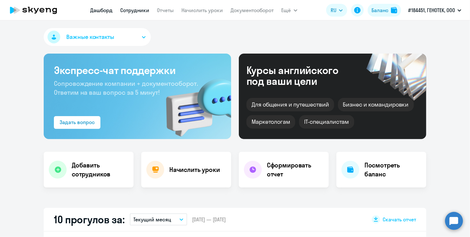
click at [135, 13] on link "Сотрудники" at bounding box center [135, 10] width 29 height 6
select select "30"
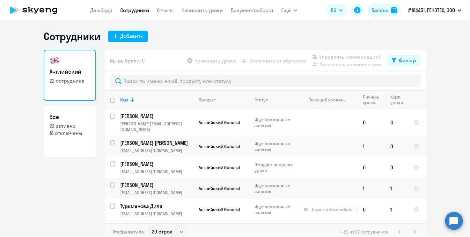
click at [78, 134] on p "18 отключены" at bounding box center [69, 132] width 41 height 7
select select "30"
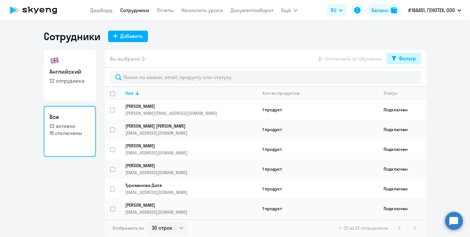
click at [404, 58] on div "Фильтр" at bounding box center [407, 59] width 17 height 8
click at [411, 75] on label at bounding box center [410, 79] width 11 height 8
click at [405, 79] on input "checkbox" at bounding box center [405, 79] width 0 height 0
checkbox input "true"
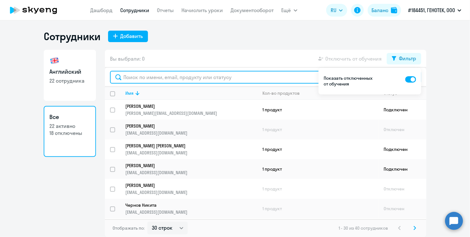
click at [175, 77] on input "text" at bounding box center [265, 77] width 311 height 13
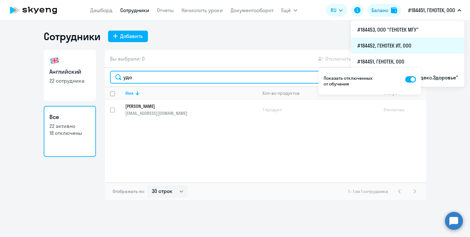
type input "удо"
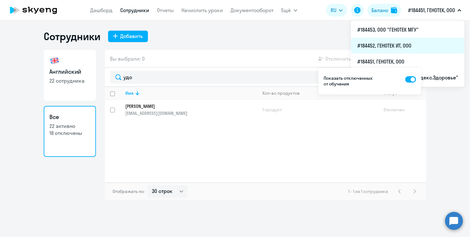
click at [415, 43] on li "#184452, ГЕНОТЕК ИТ, ООО" at bounding box center [408, 46] width 114 height 16
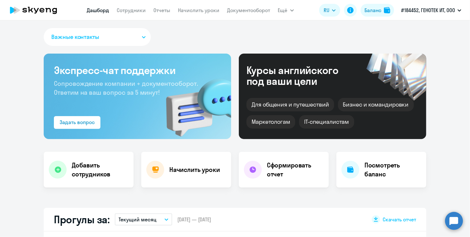
select select "30"
drag, startPoint x: 126, startPoint y: 9, endPoint x: 131, endPoint y: 12, distance: 6.3
click at [126, 9] on link "Сотрудники" at bounding box center [131, 10] width 29 height 6
select select "30"
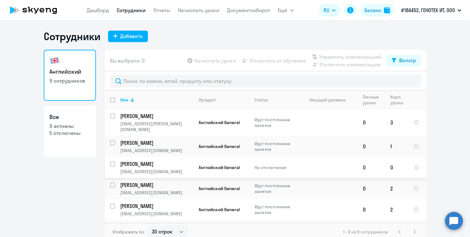
click at [310, 163] on td at bounding box center [327, 167] width 59 height 21
select select "english"
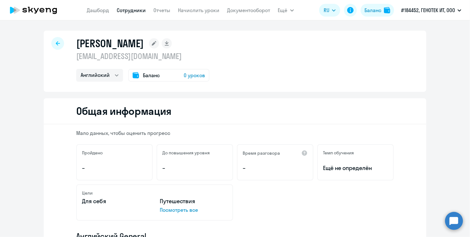
click at [56, 41] on icon at bounding box center [58, 43] width 4 height 4
select select "30"
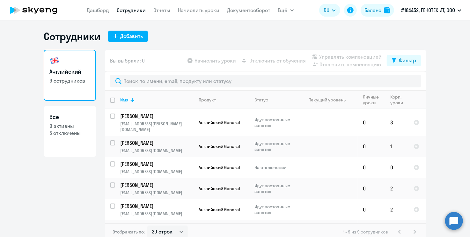
drag, startPoint x: 169, startPoint y: 34, endPoint x: 247, endPoint y: 14, distance: 79.8
click at [170, 34] on div "Сотрудники Добавить" at bounding box center [235, 36] width 383 height 13
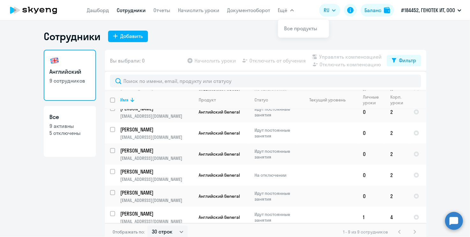
click at [59, 131] on p "5 отключены" at bounding box center [69, 132] width 41 height 7
select select "30"
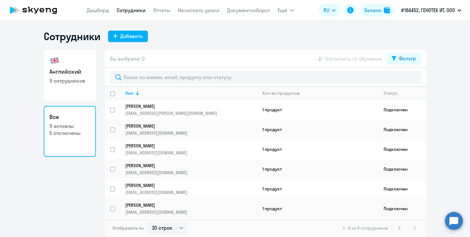
click at [73, 82] on p "9 сотрудников" at bounding box center [69, 80] width 41 height 7
select select "30"
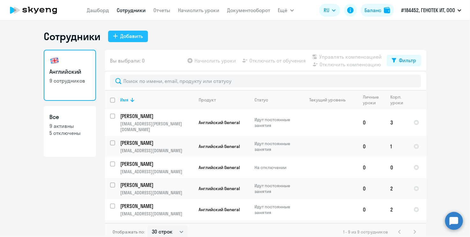
click at [130, 34] on div "Добавить" at bounding box center [131, 36] width 23 height 8
select select "english_adult_not_native_speaker"
select select "3"
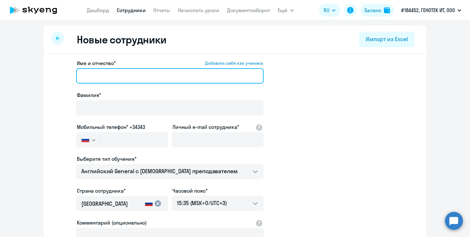
click at [178, 78] on input "Имя и отчество* Добавить себя как ученика" at bounding box center [170, 75] width 188 height 15
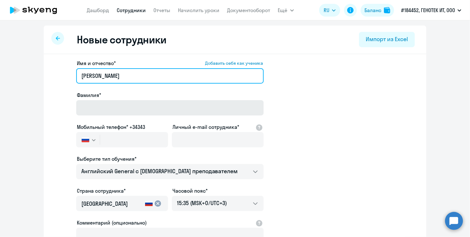
type input "[PERSON_NAME]"
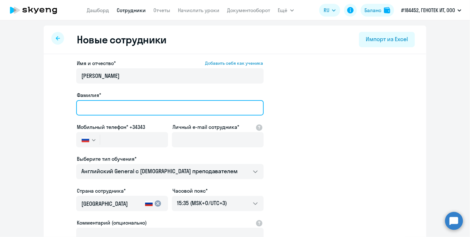
click at [181, 104] on input "Фамилия*" at bounding box center [170, 107] width 188 height 15
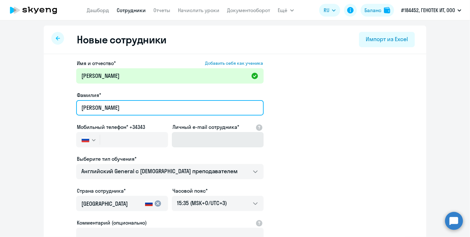
type input "[PERSON_NAME]"
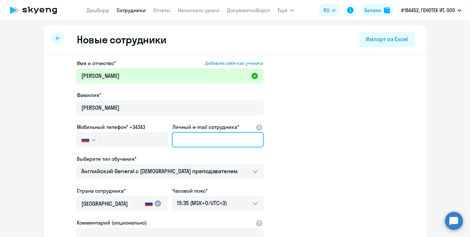
click at [197, 141] on input "Личный e-mail сотрудника*" at bounding box center [218, 139] width 92 height 15
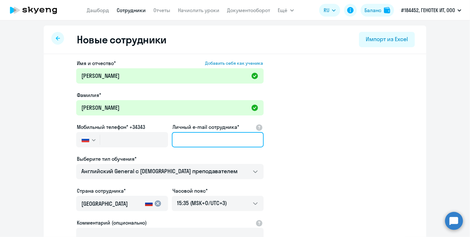
paste input "[EMAIL_ADDRESS][DOMAIN_NAME]"
type input "[EMAIL_ADDRESS][DOMAIN_NAME]"
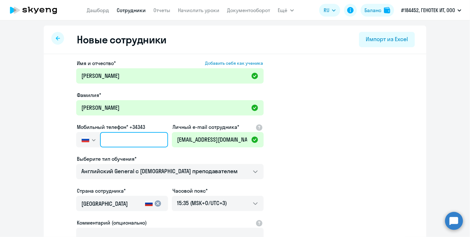
click at [105, 140] on input "text" at bounding box center [134, 139] width 68 height 15
paste input "[PHONE_NUMBER]"
type input "[PHONE_NUMBER]"
click at [421, 136] on div "Имя и отчество* Добавить себя как ученика [PERSON_NAME]* [PERSON_NAME] Мобильны…" at bounding box center [235, 194] width 383 height 280
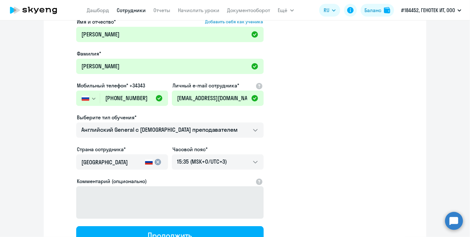
scroll to position [97, 0]
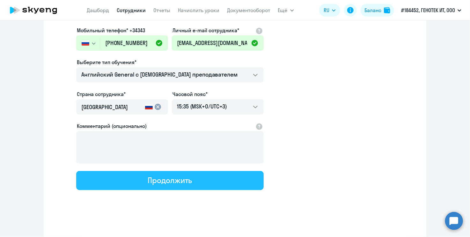
click at [122, 172] on button "Продолжить" at bounding box center [170, 180] width 188 height 19
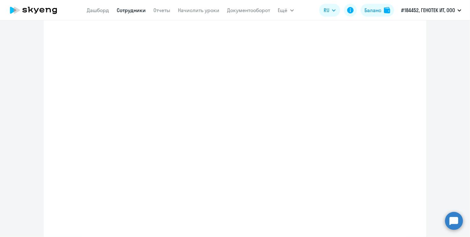
select select "english_adult_not_native_speaker"
select select "3"
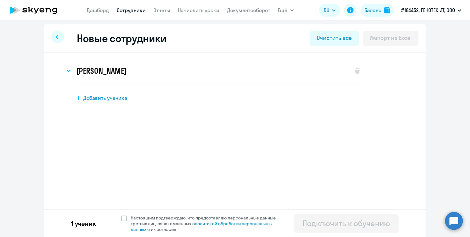
scroll to position [2, 0]
click at [121, 218] on span at bounding box center [124, 218] width 6 height 6
click at [121, 215] on input "Настоящим подтверждаю, что предоставляю персональные данные третьих лиц, ознако…" at bounding box center [121, 214] width 0 height 0
checkbox input "true"
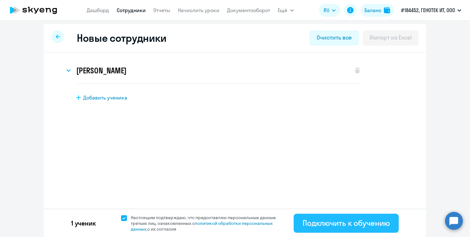
click at [331, 224] on div "Подключить к обучению" at bounding box center [346, 223] width 87 height 10
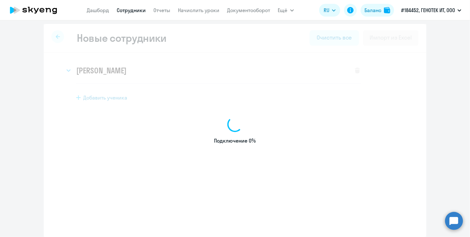
select select "english_adult_not_native_speaker"
select select "3"
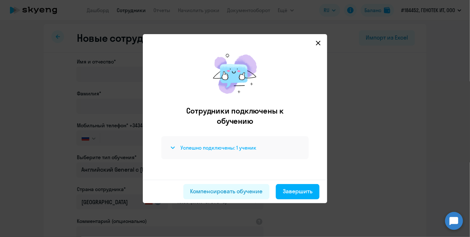
click at [180, 147] on h4 "Успешно подключены: 1 ученик" at bounding box center [218, 147] width 76 height 7
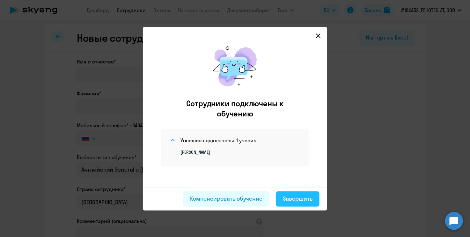
click at [297, 199] on div "Завершить" at bounding box center [298, 199] width 30 height 8
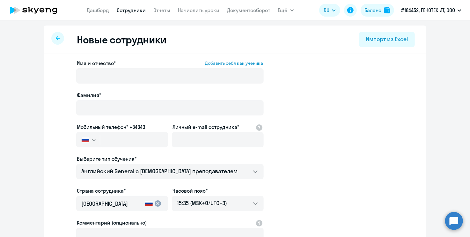
select select "30"
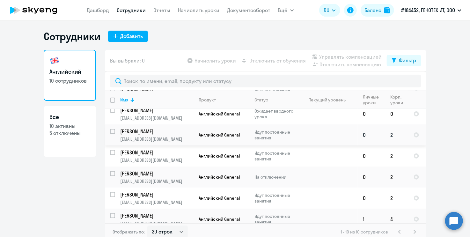
scroll to position [98, 0]
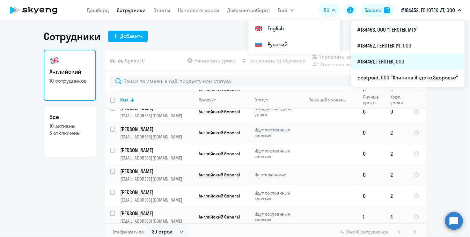
click at [395, 63] on li "#184451, ГЕНОТЕК, ООО" at bounding box center [408, 62] width 114 height 16
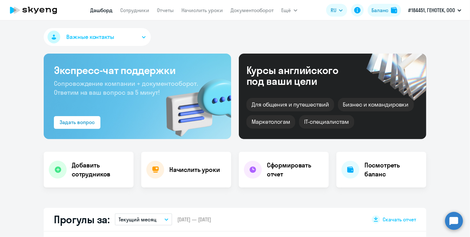
select select "30"
click at [130, 9] on link "Сотрудники" at bounding box center [135, 10] width 29 height 6
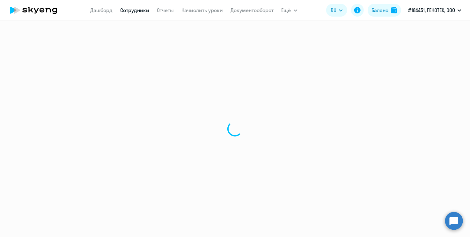
select select "30"
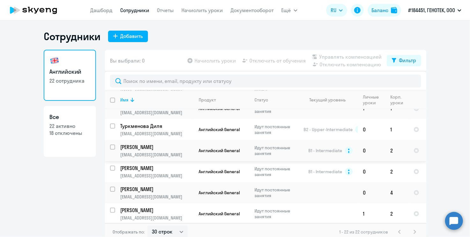
scroll to position [96, 0]
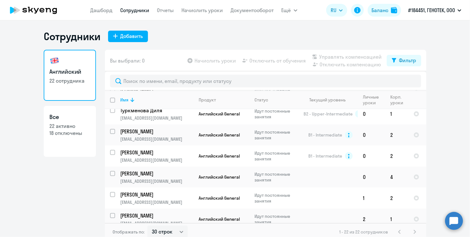
click at [65, 133] on p "18 отключены" at bounding box center [69, 132] width 41 height 7
select select "30"
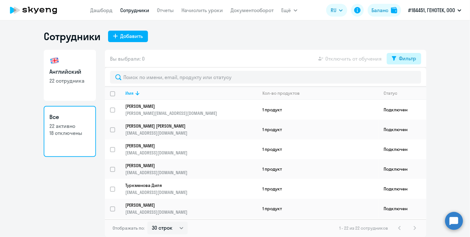
click at [406, 58] on div "Фильтр" at bounding box center [407, 59] width 17 height 8
click at [408, 79] on span at bounding box center [410, 79] width 11 height 6
click at [405, 79] on input "checkbox" at bounding box center [405, 79] width 0 height 0
checkbox input "true"
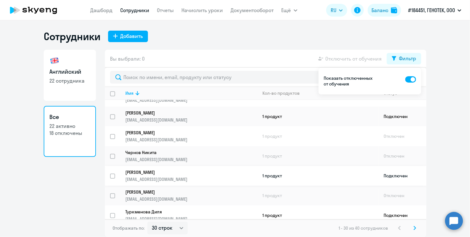
scroll to position [64, 0]
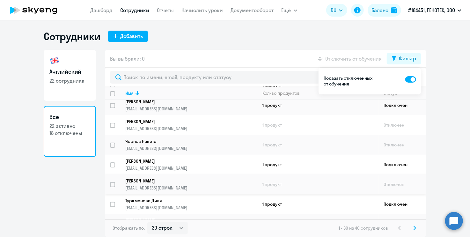
click at [404, 189] on td "Отключен" at bounding box center [403, 184] width 48 height 20
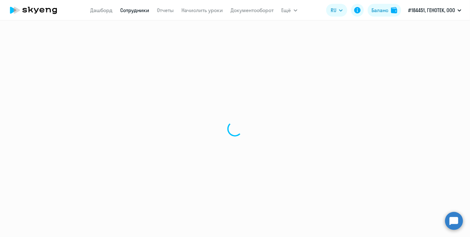
select select "english"
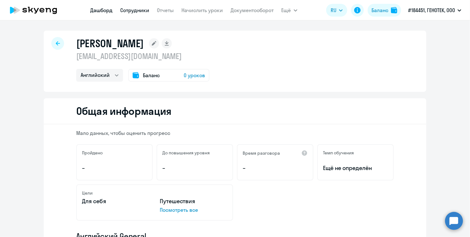
click at [98, 13] on link "Дашборд" at bounding box center [102, 10] width 22 height 6
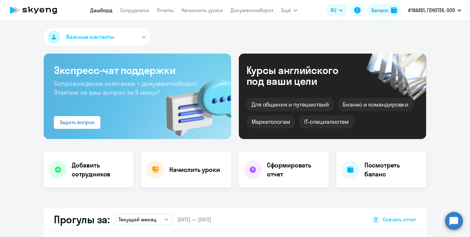
select select "30"
click at [88, 162] on h4 "Добавить сотрудников" at bounding box center [100, 170] width 57 height 18
select select "english_adult_not_native_speaker"
select select "3"
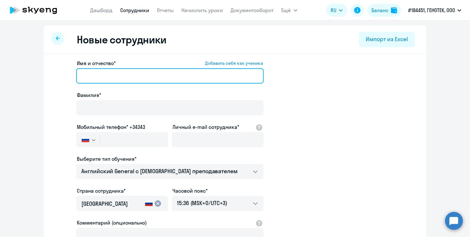
click at [114, 74] on input "Имя и отчество* Добавить себя как ученика" at bounding box center [170, 75] width 188 height 15
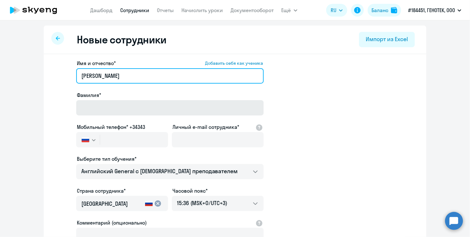
type input "[PERSON_NAME]"
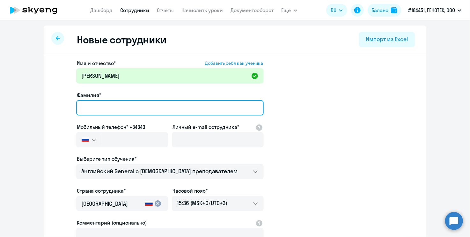
click at [124, 105] on input "Фамилия*" at bounding box center [170, 107] width 188 height 15
type input "[PERSON_NAME]"
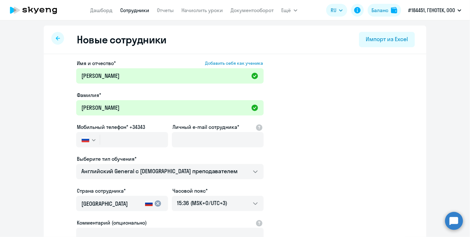
drag, startPoint x: 341, startPoint y: 144, endPoint x: 334, endPoint y: 146, distance: 7.2
click at [338, 145] on app-new-student-form "Имя и отчество* Добавить себя как ученика [PERSON_NAME]* [PERSON_NAME] Мобильны…" at bounding box center [235, 172] width 362 height 227
click at [107, 140] on input "text" at bounding box center [134, 139] width 68 height 15
paste input "[PHONE_NUMBER]"
type input "[PHONE_NUMBER]"
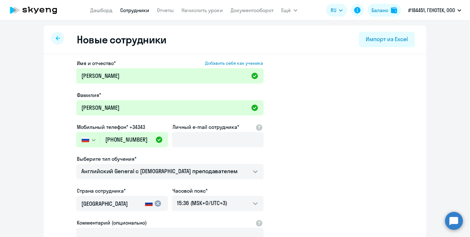
click at [226, 150] on ds-form-field "Личный e-mail сотрудника*" at bounding box center [218, 139] width 92 height 32
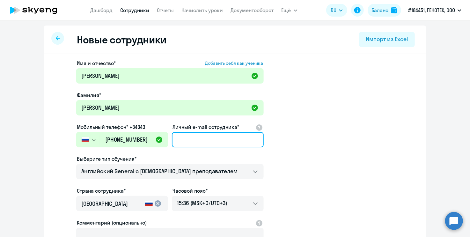
click at [220, 144] on input "Личный e-mail сотрудника*" at bounding box center [218, 139] width 92 height 15
paste input "[EMAIL_ADDRESS][DOMAIN_NAME]"
type input "[EMAIL_ADDRESS][DOMAIN_NAME]"
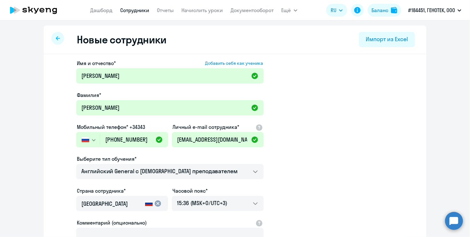
click at [311, 161] on app-new-student-form "Имя и отчество* Добавить себя как ученика [PERSON_NAME]* [PERSON_NAME] Мобильны…" at bounding box center [235, 172] width 362 height 227
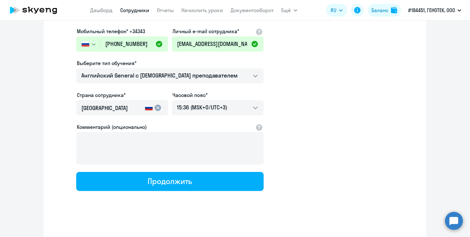
scroll to position [97, 0]
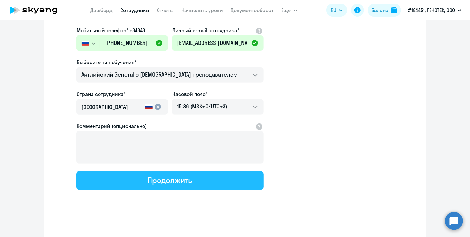
click at [182, 180] on div "Продолжить" at bounding box center [170, 180] width 44 height 10
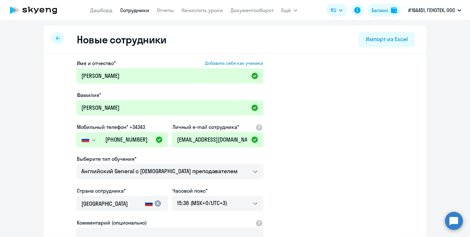
select select "english_adult_not_native_speaker"
select select "3"
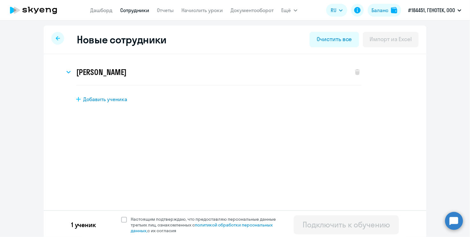
scroll to position [0, 0]
click at [121, 218] on span at bounding box center [124, 220] width 6 height 6
click at [121, 216] on input "Настоящим подтверждаю, что предоставляю персональные данные третьих лиц, ознако…" at bounding box center [121, 216] width 0 height 0
checkbox input "true"
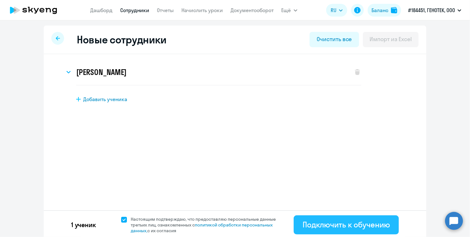
click at [314, 223] on div "Подключить к обучению" at bounding box center [346, 224] width 87 height 10
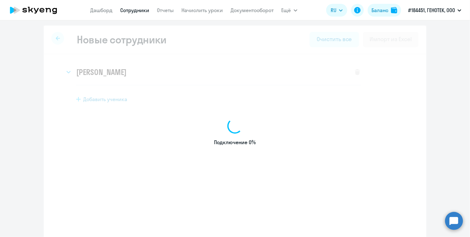
select select "english_adult_not_native_speaker"
select select "3"
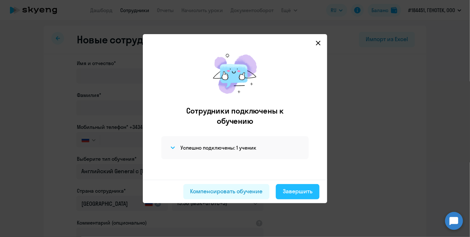
click at [300, 190] on div "Завершить" at bounding box center [298, 191] width 30 height 8
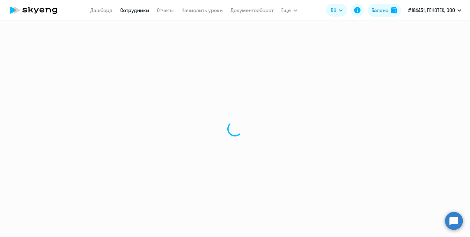
select select "30"
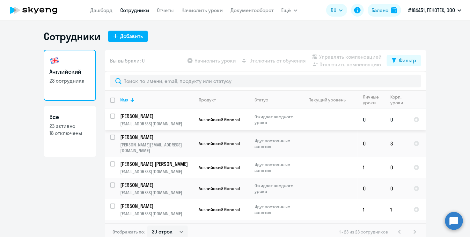
click at [163, 120] on td "[PERSON_NAME] [EMAIL_ADDRESS][DOMAIN_NAME]" at bounding box center [154, 119] width 78 height 21
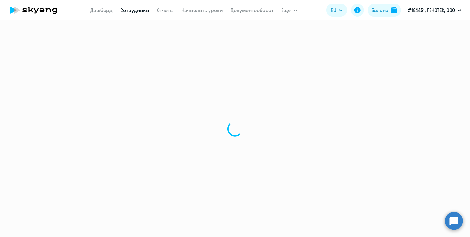
select select "english"
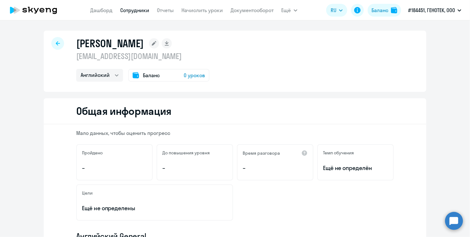
click at [408, 162] on div "Мало данных, чтобы оценить прогресс Пройдено – До повышения уровня – Время разг…" at bounding box center [235, 239] width 383 height 230
click at [97, 9] on link "Дашборд" at bounding box center [102, 10] width 22 height 6
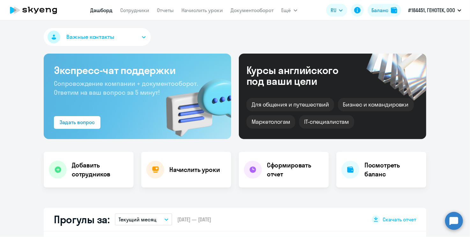
select select "30"
drag, startPoint x: 446, startPoint y: 60, endPoint x: 445, endPoint y: 65, distance: 6.0
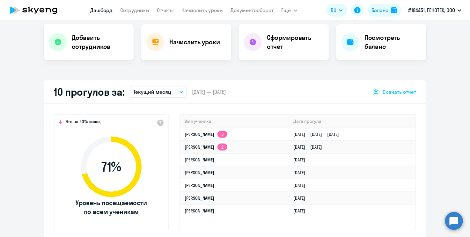
scroll to position [159, 0]
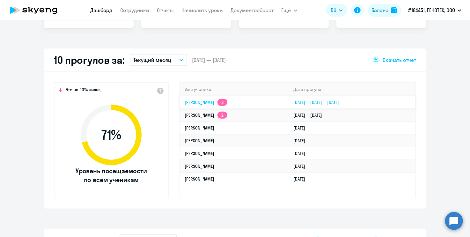
click at [298, 99] on link "[DATE] [DATE] [DATE]" at bounding box center [319, 102] width 51 height 6
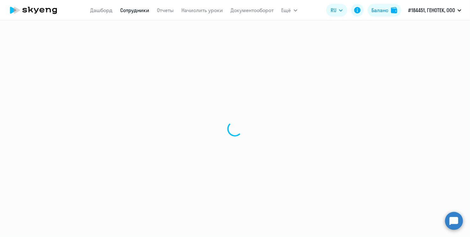
select select "english"
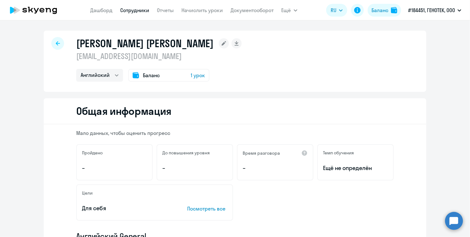
click at [98, 10] on link "Дашборд" at bounding box center [102, 10] width 22 height 6
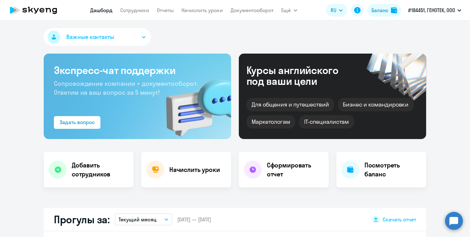
select select "30"
click at [135, 9] on link "Сотрудники" at bounding box center [135, 10] width 29 height 6
select select "30"
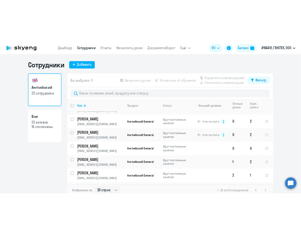
scroll to position [118, 0]
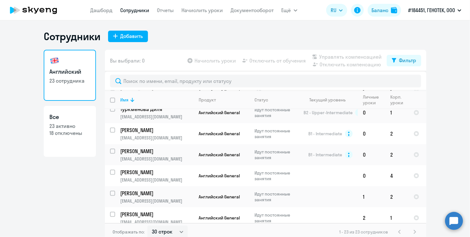
drag, startPoint x: 171, startPoint y: 32, endPoint x: 221, endPoint y: 21, distance: 51.2
click at [177, 29] on div "Сотрудники Добавить Английский 23 сотрудника Все 23 активно 18 отключены Вы выб…" at bounding box center [235, 128] width 470 height 217
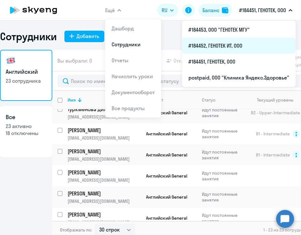
click at [245, 41] on li "#184452, ГЕНОТЕК ИТ, ООО" at bounding box center [239, 46] width 114 height 16
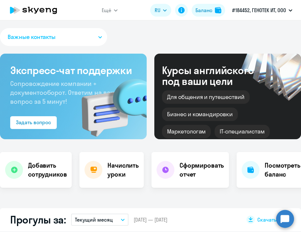
select select "30"
click at [39, 174] on h4 "Добавить сотрудников" at bounding box center [47, 170] width 39 height 18
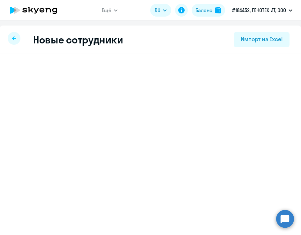
select select "english_adult_not_native_speaker"
select select "3"
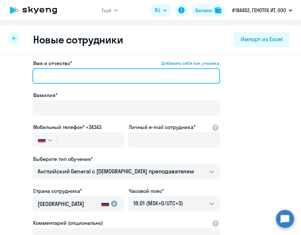
click at [105, 76] on input "Имя и отчество* Добавить себя как ученика" at bounding box center [127, 75] width 188 height 15
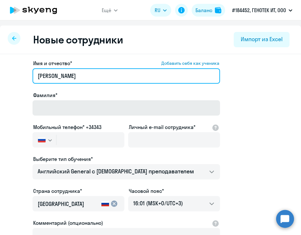
type input "[PERSON_NAME]"
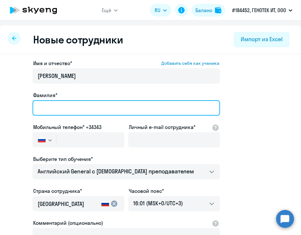
click at [96, 102] on input "Фамилия*" at bounding box center [127, 107] width 188 height 15
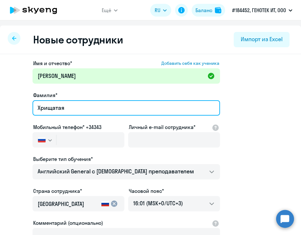
type input "Хрищатая"
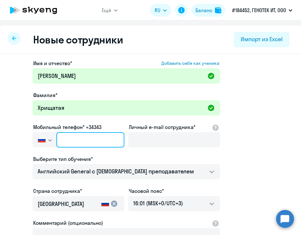
click at [78, 140] on input "text" at bounding box center [90, 139] width 68 height 15
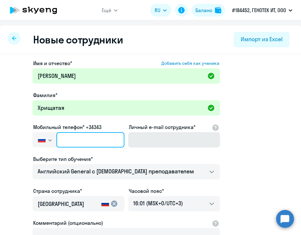
paste input "[PHONE_NUMBER]"
type input "[PHONE_NUMBER]"
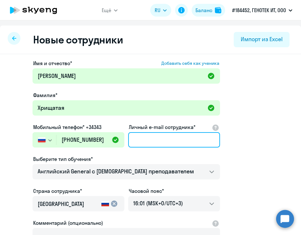
click at [148, 143] on input "Личный e-mail сотрудника*" at bounding box center [174, 139] width 92 height 15
paste input "[EMAIL_ADDRESS][DOMAIN_NAME]"
type input "[EMAIL_ADDRESS][DOMAIN_NAME]"
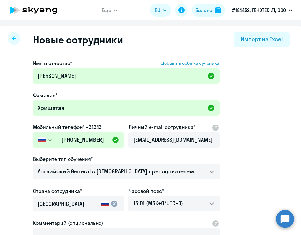
click at [269, 180] on app-new-student-form "Имя и отчество* Добавить себя как ученика [PERSON_NAME]* Хрищатая Мобильный тел…" at bounding box center [150, 172] width 281 height 227
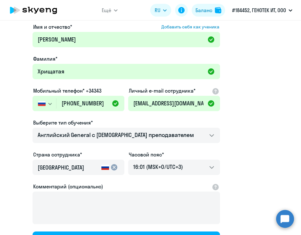
scroll to position [99, 0]
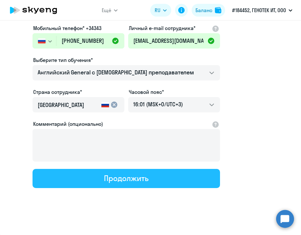
click at [172, 179] on button "Продолжить" at bounding box center [127, 178] width 188 height 19
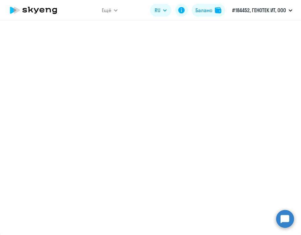
select select "english_adult_not_native_speaker"
select select "3"
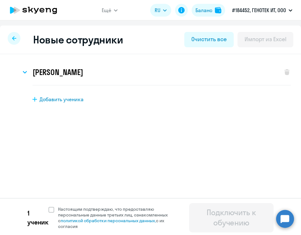
scroll to position [0, 0]
click at [50, 210] on span at bounding box center [51, 210] width 6 height 6
click at [48, 206] on input "Настоящим подтверждаю, что предоставляю персональные данные третьих лиц, ознако…" at bounding box center [48, 206] width 0 height 0
checkbox input "true"
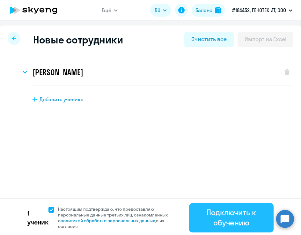
click at [213, 218] on div "Подключить к обучению" at bounding box center [231, 217] width 67 height 20
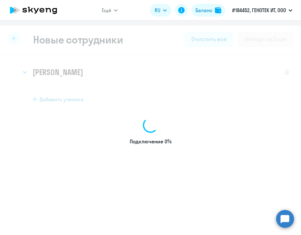
select select "english_adult_not_native_speaker"
select select "3"
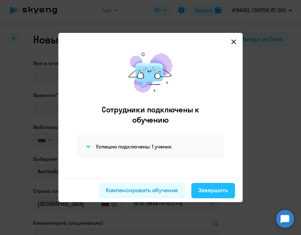
click at [216, 192] on div "Завершить" at bounding box center [213, 190] width 30 height 8
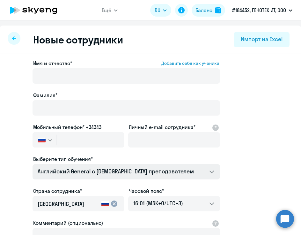
select select "30"
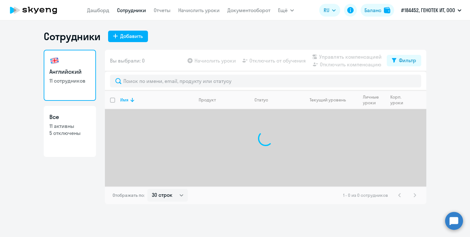
select select "30"
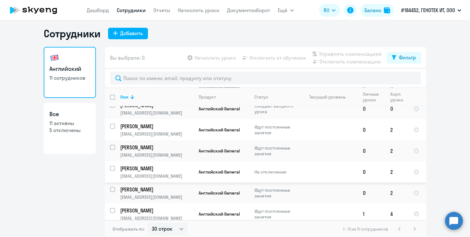
scroll to position [4, 0]
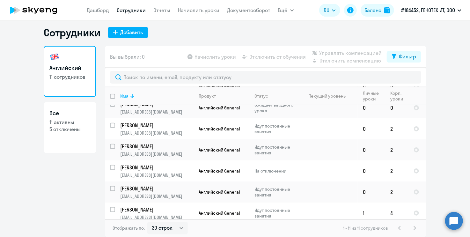
click at [131, 93] on icon at bounding box center [133, 96] width 8 height 8
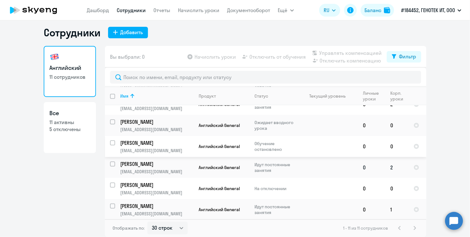
scroll to position [119, 0]
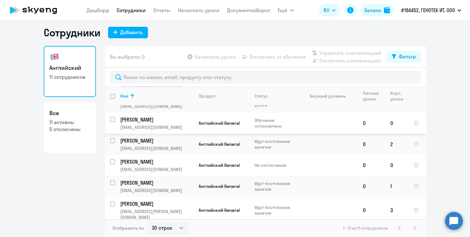
click at [172, 126] on p "hrishataya@gmail.com" at bounding box center [156, 127] width 73 height 6
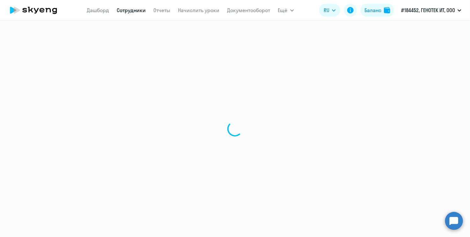
select select "english"
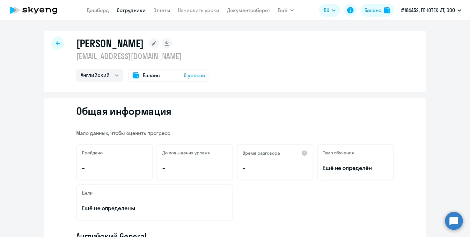
click at [284, 99] on div "Общая информация" at bounding box center [235, 111] width 383 height 26
click at [98, 12] on link "Дашборд" at bounding box center [98, 10] width 22 height 6
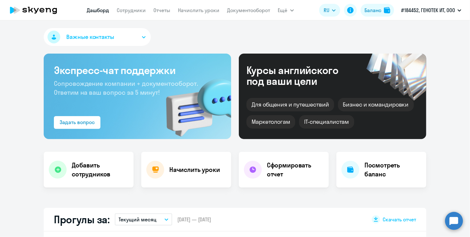
select select "30"
click at [134, 10] on link "Сотрудники" at bounding box center [131, 10] width 29 height 6
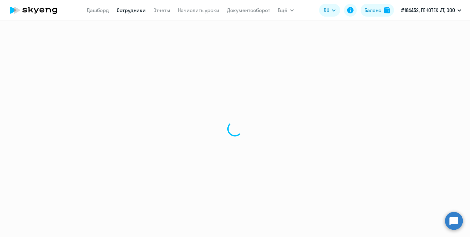
select select "30"
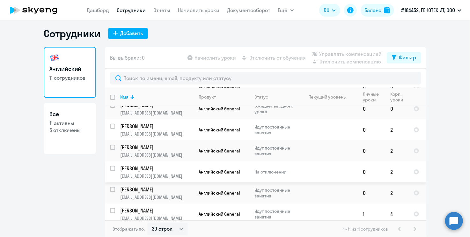
scroll to position [4, 0]
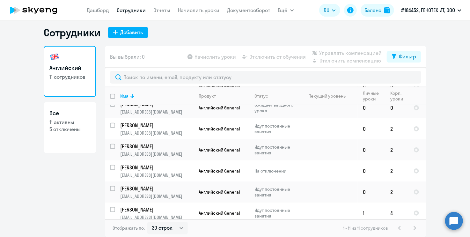
drag, startPoint x: 55, startPoint y: 189, endPoint x: 65, endPoint y: 179, distance: 14.2
click at [56, 188] on div "Английский 11 сотрудников Все 11 активны 5 отключены" at bounding box center [70, 139] width 52 height 187
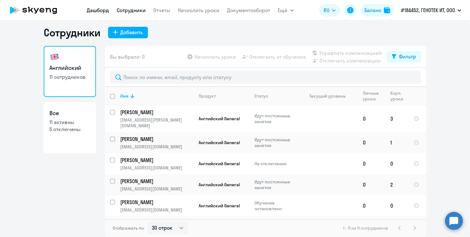
click at [96, 10] on link "Дашборд" at bounding box center [98, 10] width 22 height 6
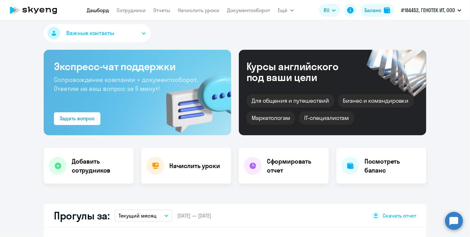
select select "30"
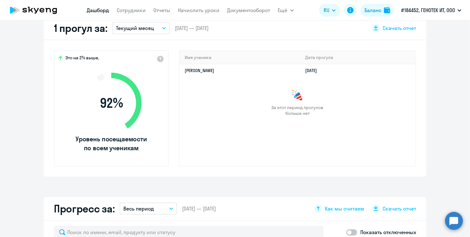
scroll to position [195, 0]
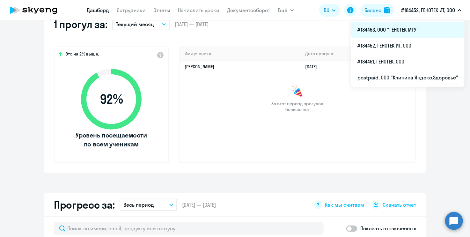
click at [403, 32] on li "#184453, ООО "ГЕНОТЕК МГУ"" at bounding box center [408, 30] width 114 height 16
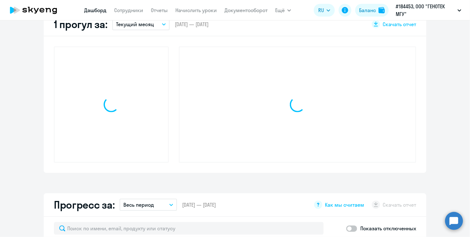
select select "30"
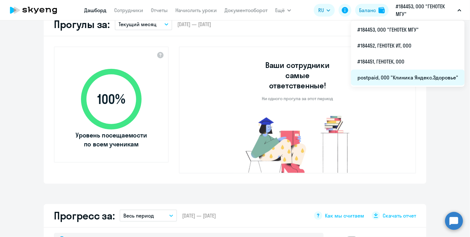
click at [423, 76] on li "postpaid, ООО "Клиника Яндекс.Здоровье"" at bounding box center [408, 78] width 114 height 16
